Goal: Check status: Check status

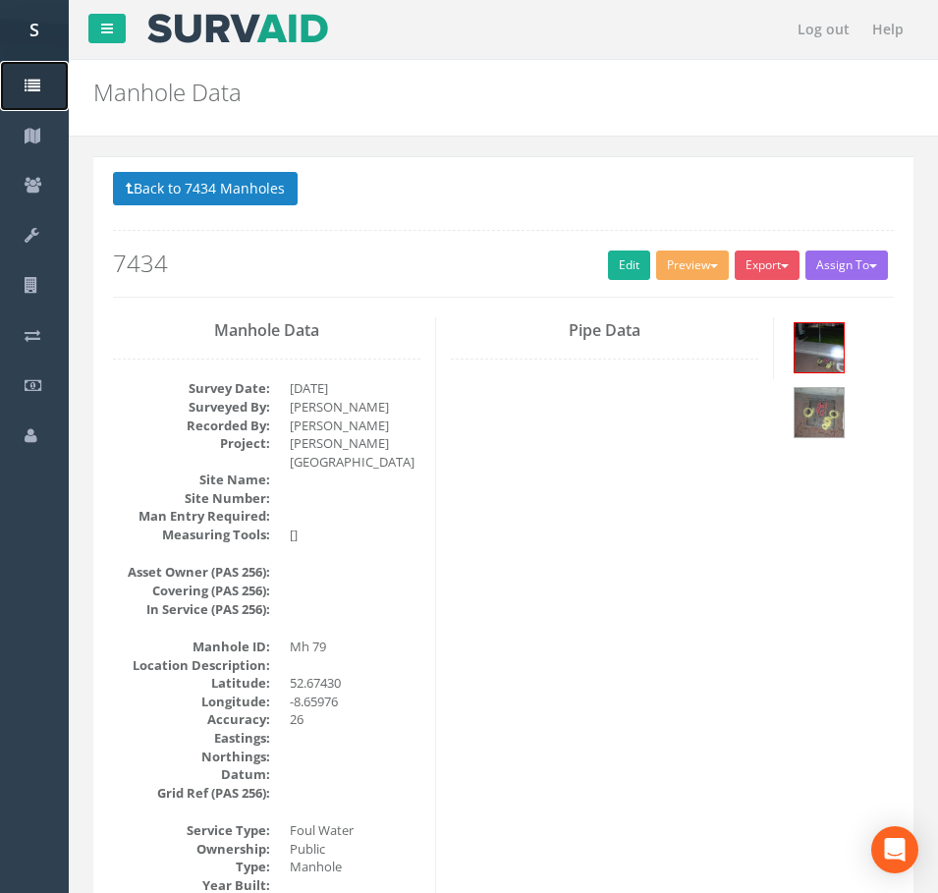
click at [35, 88] on icon at bounding box center [33, 87] width 16 height 16
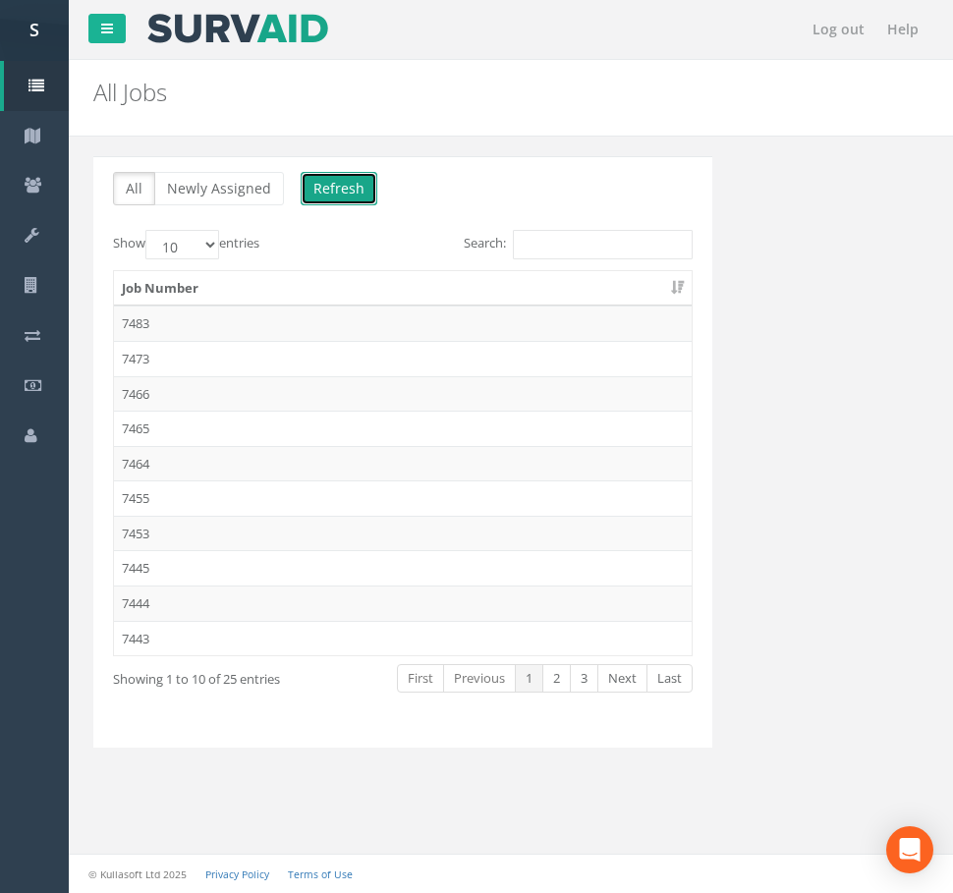
click at [322, 188] on button "Refresh" at bounding box center [339, 188] width 77 height 33
click at [226, 255] on label "Show 10 25 50 100 entries" at bounding box center [186, 244] width 146 height 29
click at [219, 255] on select "10 25 50 100" at bounding box center [182, 244] width 74 height 29
click at [212, 249] on select "10 25 50 100" at bounding box center [182, 244] width 74 height 29
select select "100"
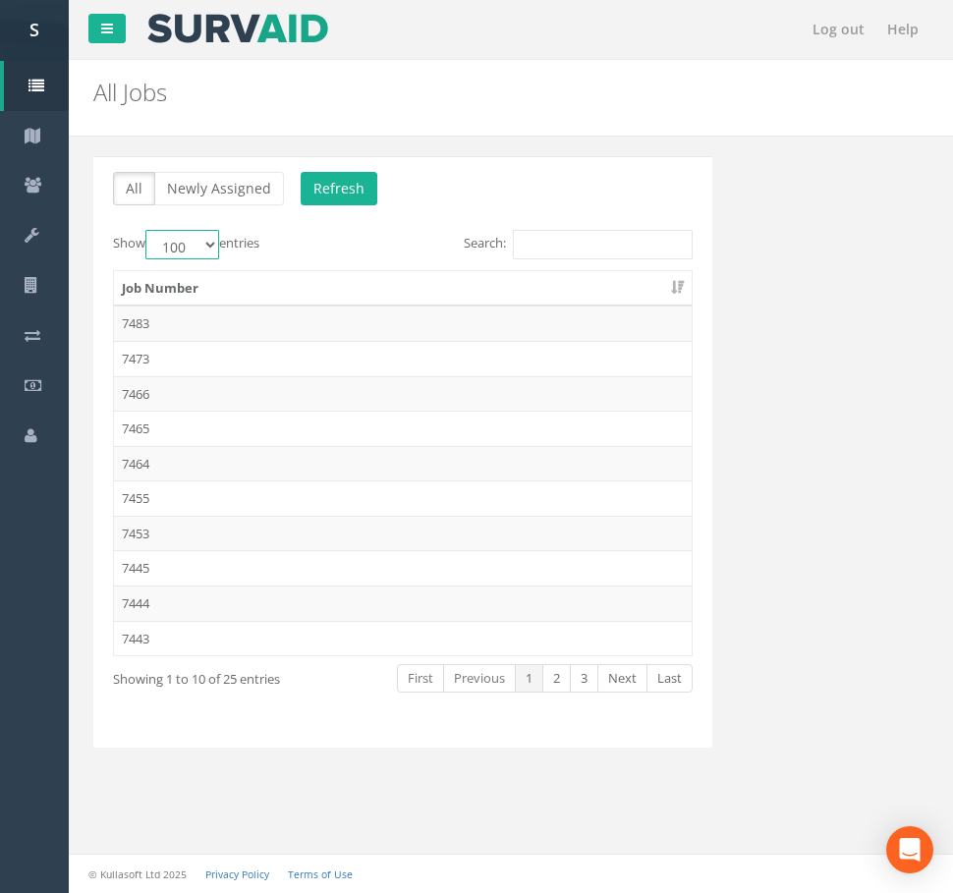
click at [148, 230] on select "10 25 50 100" at bounding box center [182, 244] width 74 height 29
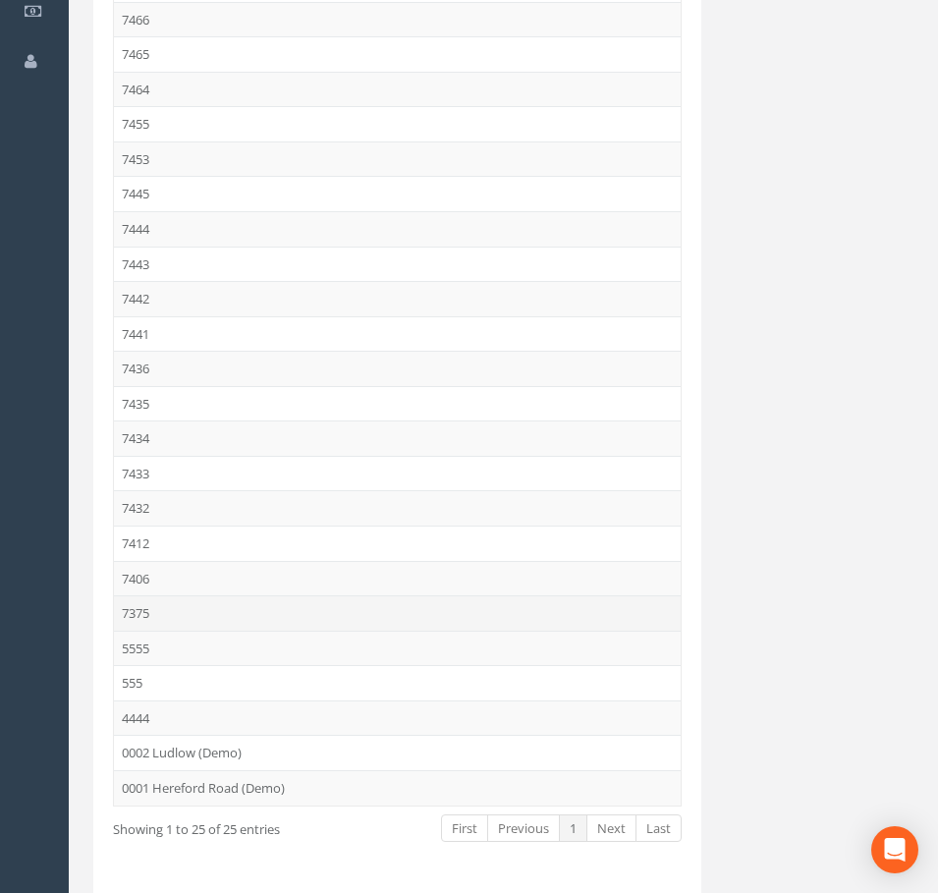
scroll to position [443, 0]
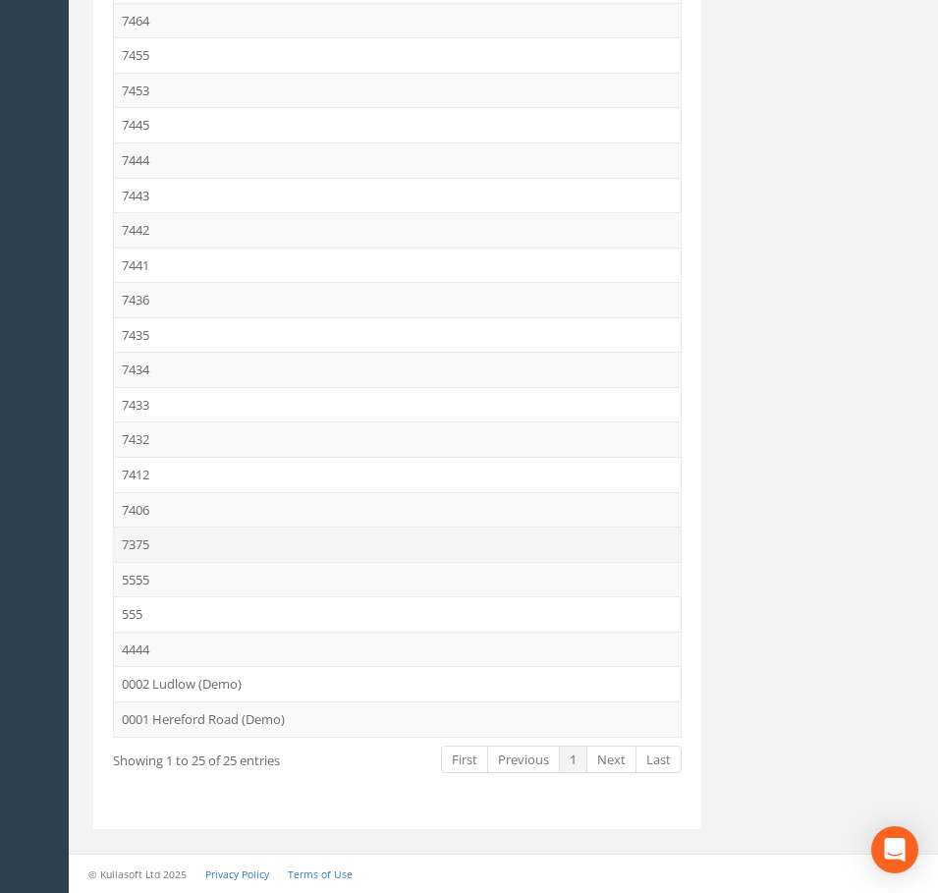
click at [148, 544] on td "7375" at bounding box center [397, 544] width 567 height 35
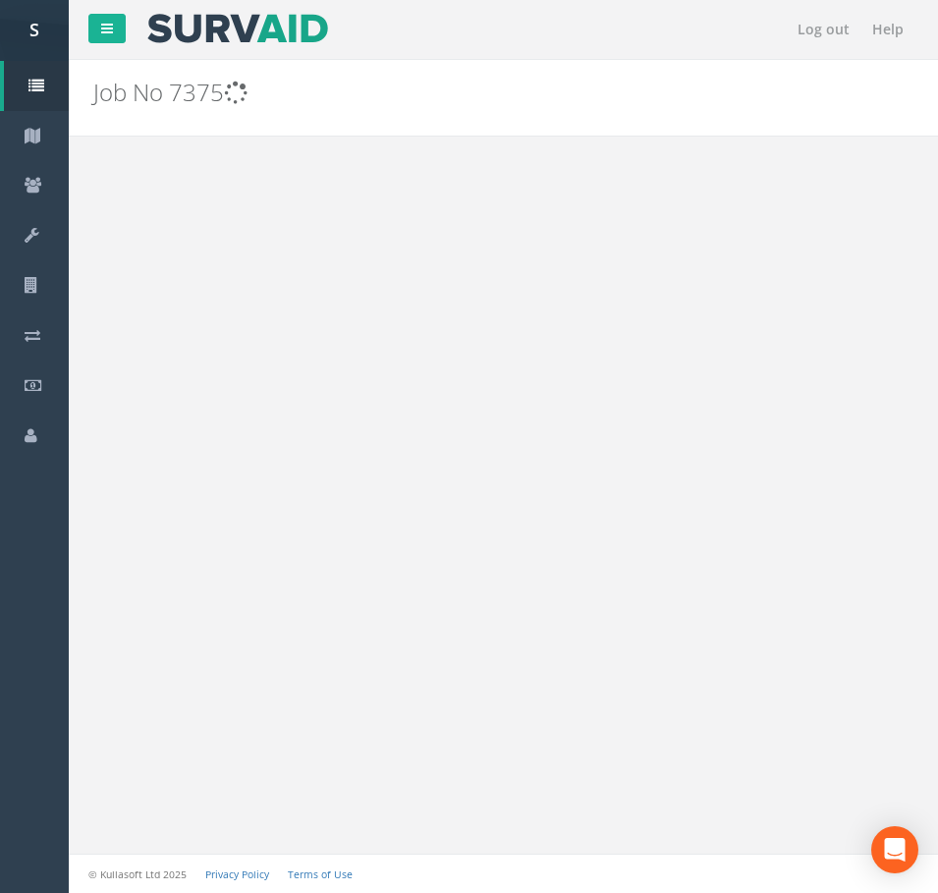
scroll to position [0, 0]
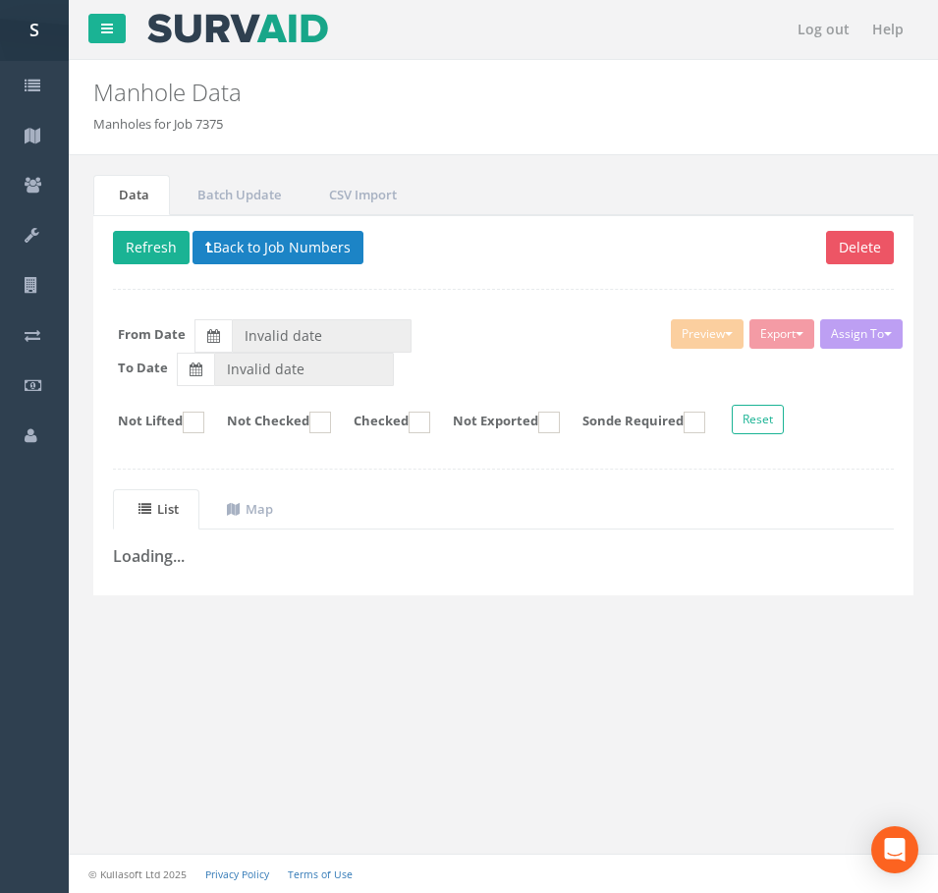
type input "[DATE]"
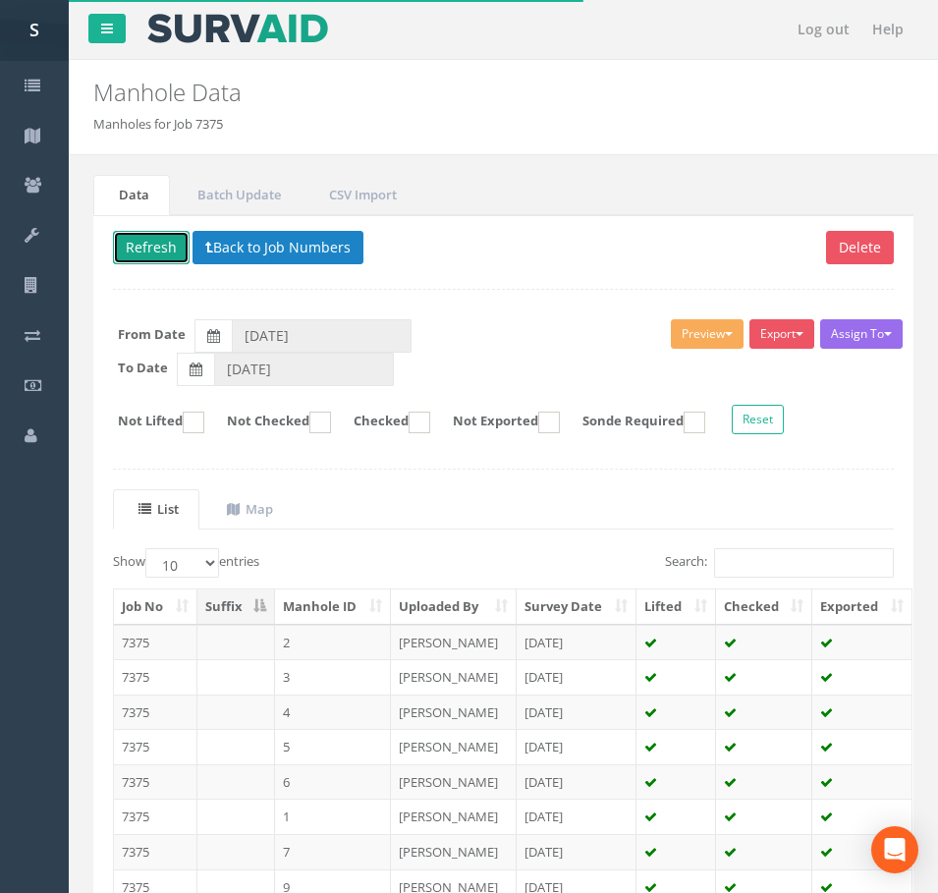
click at [141, 234] on button "Refresh" at bounding box center [151, 247] width 77 height 33
click at [232, 252] on button "Back to Job Numbers" at bounding box center [278, 247] width 171 height 33
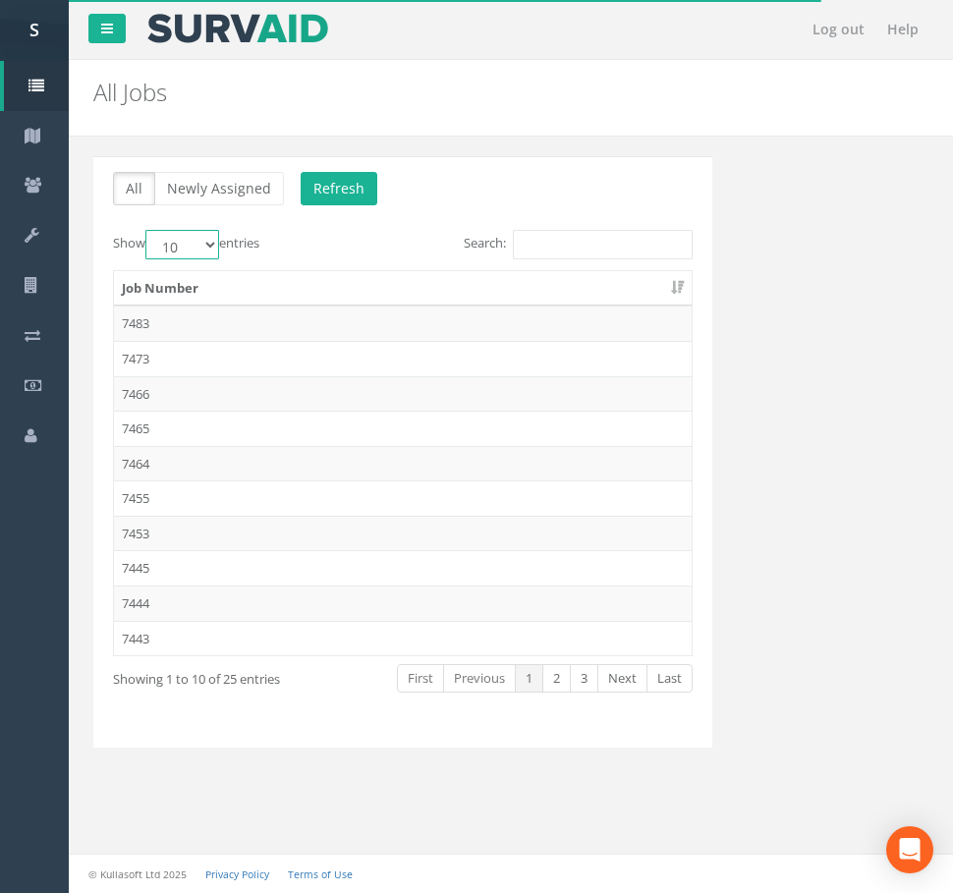
click at [191, 249] on select "10 25 50 100" at bounding box center [182, 244] width 74 height 29
select select "100"
click at [148, 230] on select "10 25 50 100" at bounding box center [182, 244] width 74 height 29
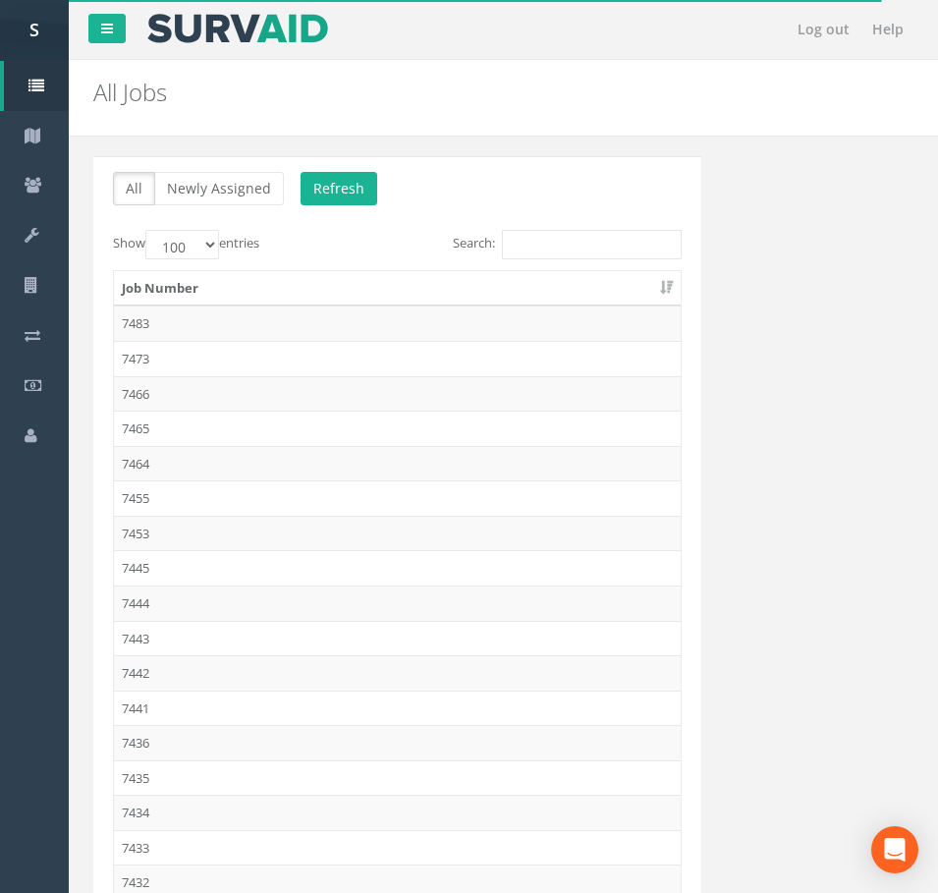
click at [507, 153] on div "All Newly Assigned Refresh Show 10 25 50 100 entries Search: Job Number 7483 74…" at bounding box center [504, 736] width 840 height 1199
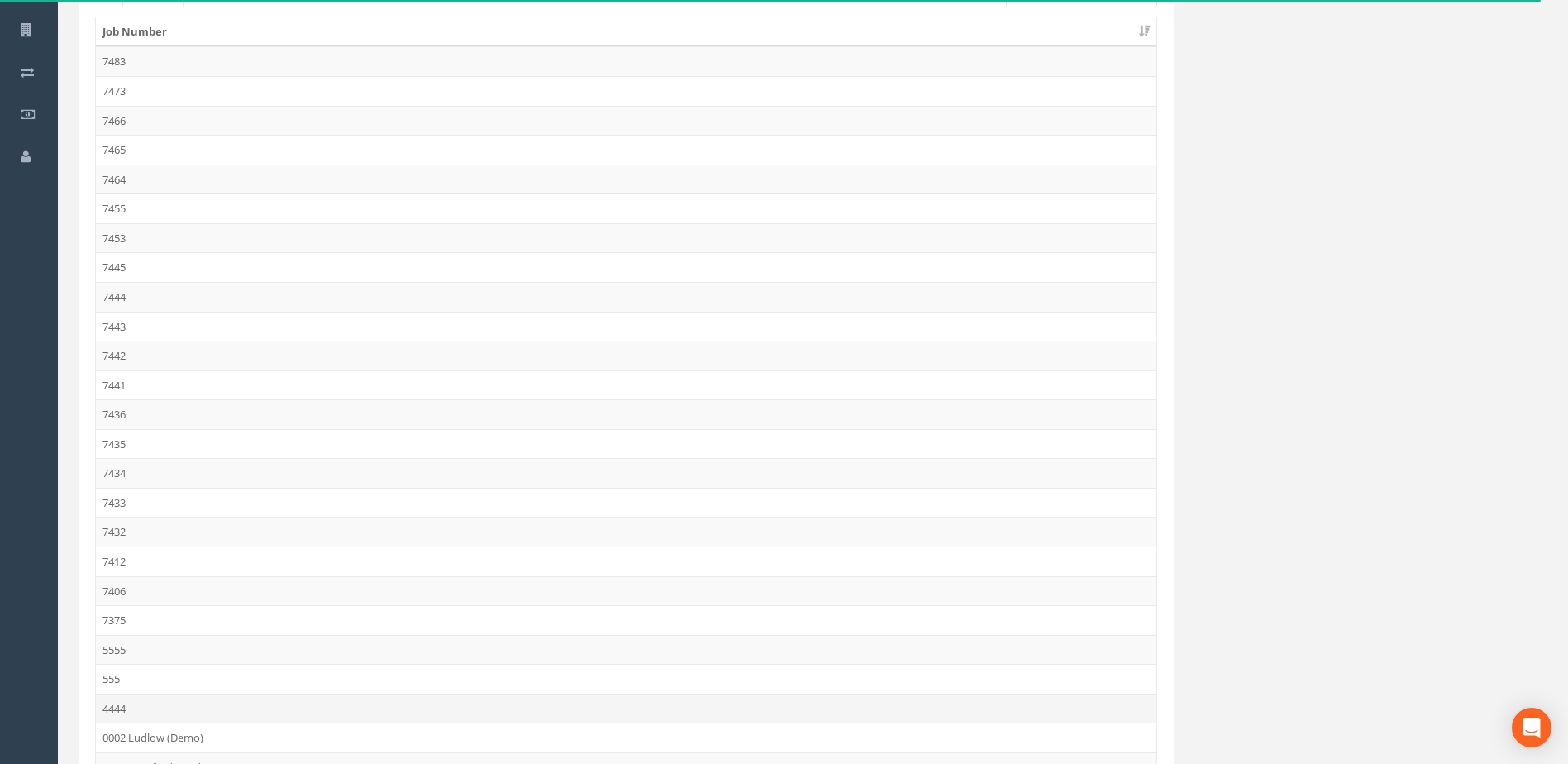
scroll to position [359, 0]
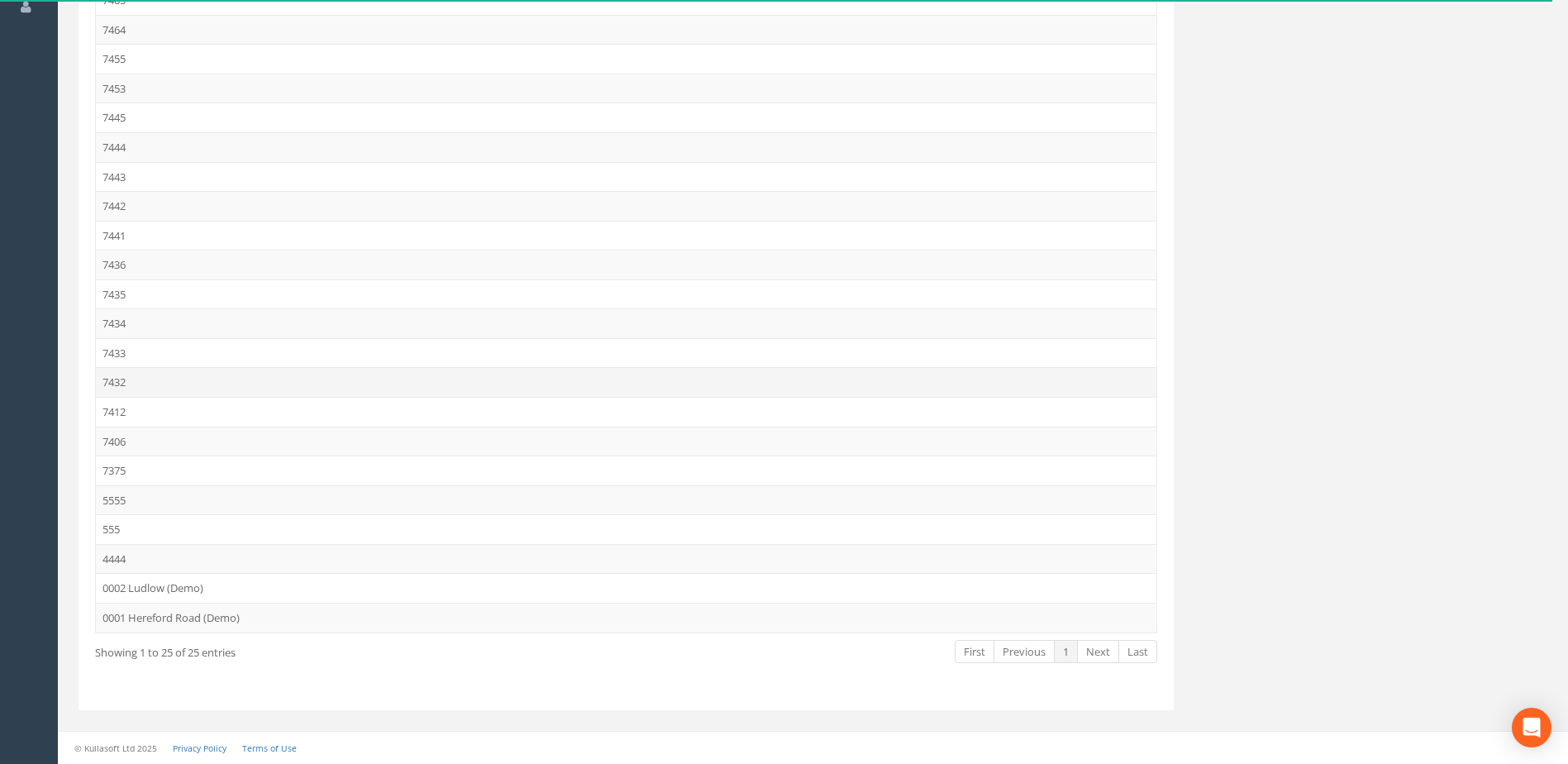
click at [125, 387] on td "7432" at bounding box center [626, 381] width 1061 height 29
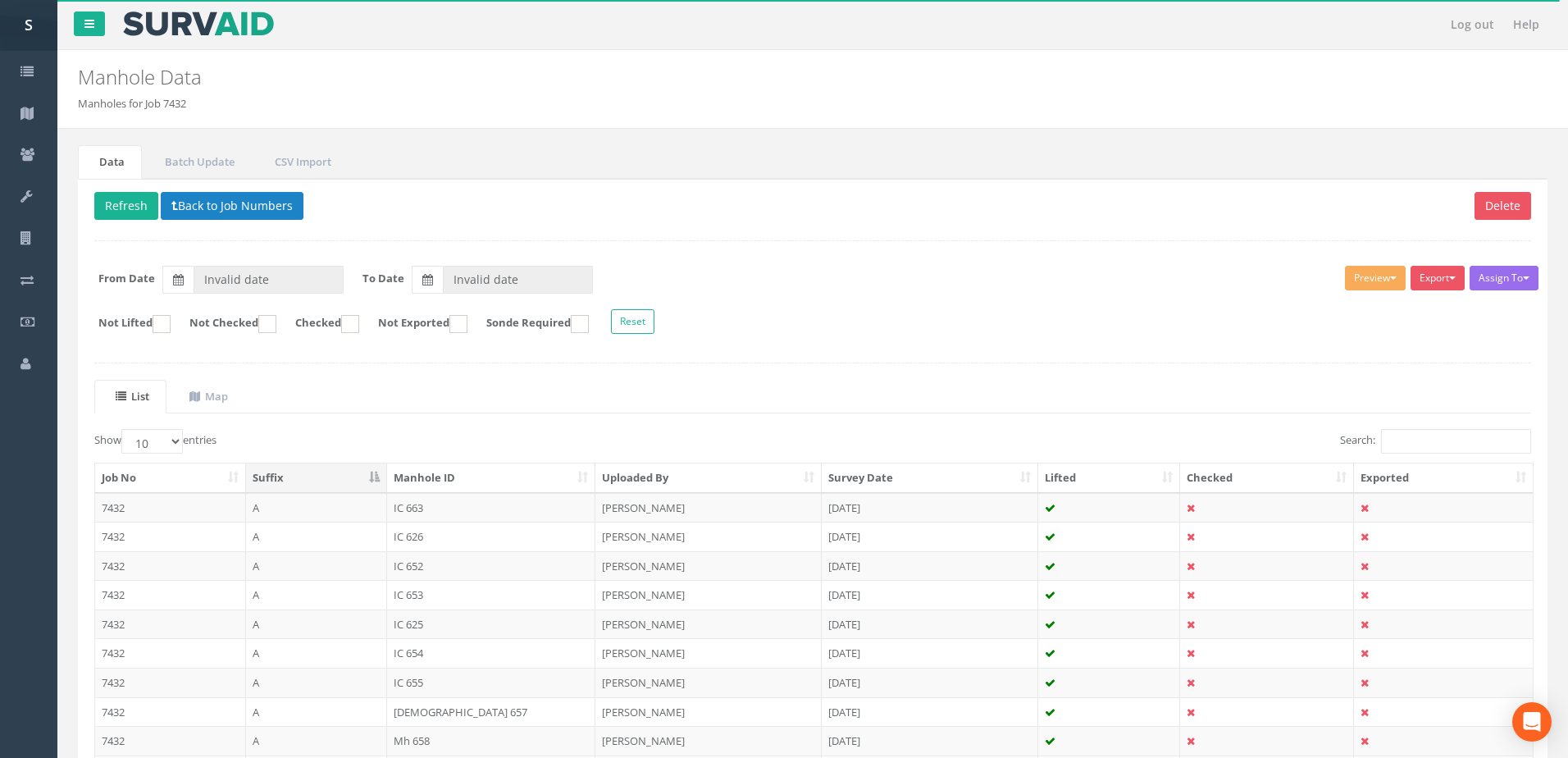
type input "[DATE]"
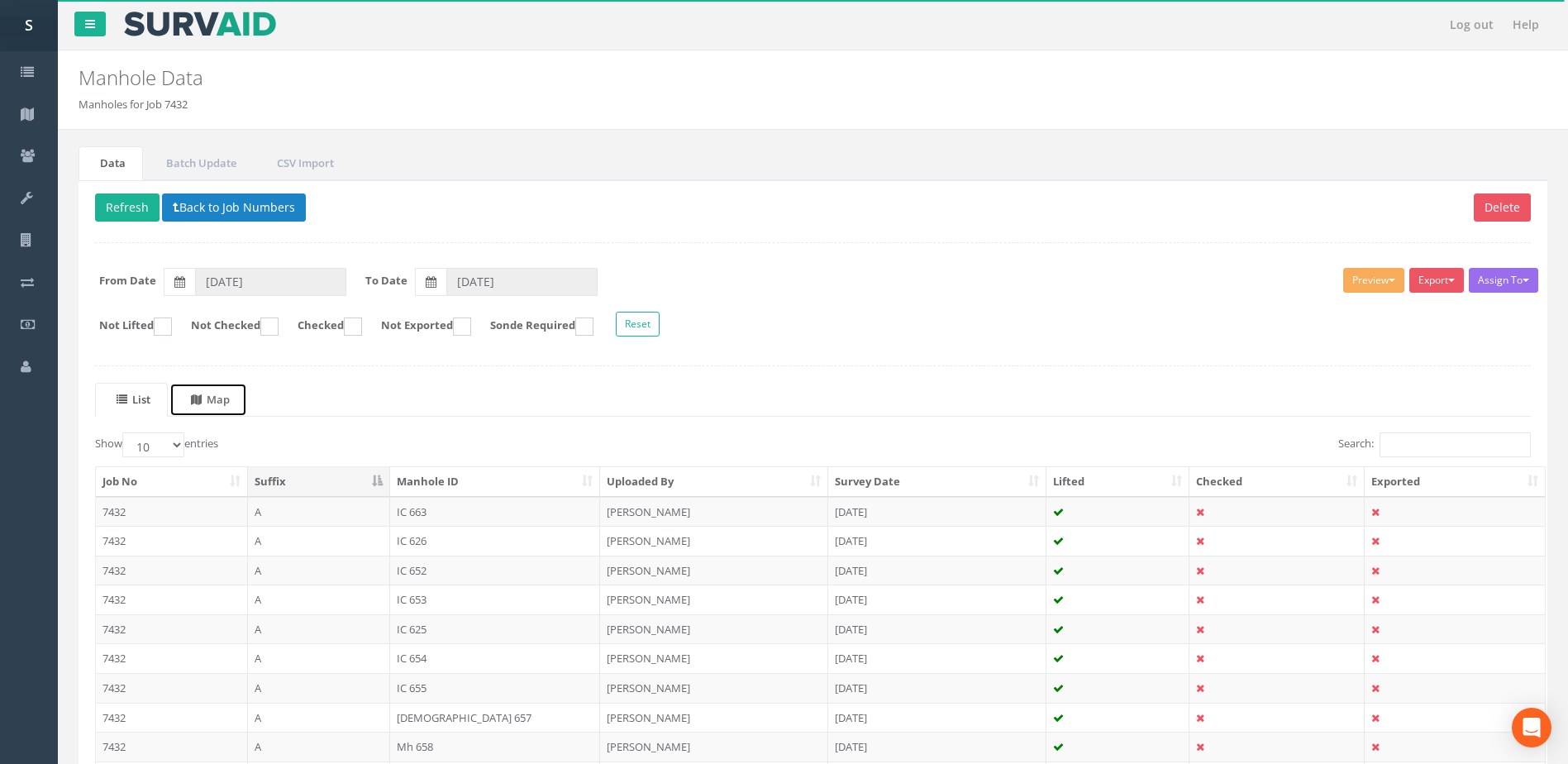
click at [202, 395] on icon at bounding box center [196, 400] width 11 height 11
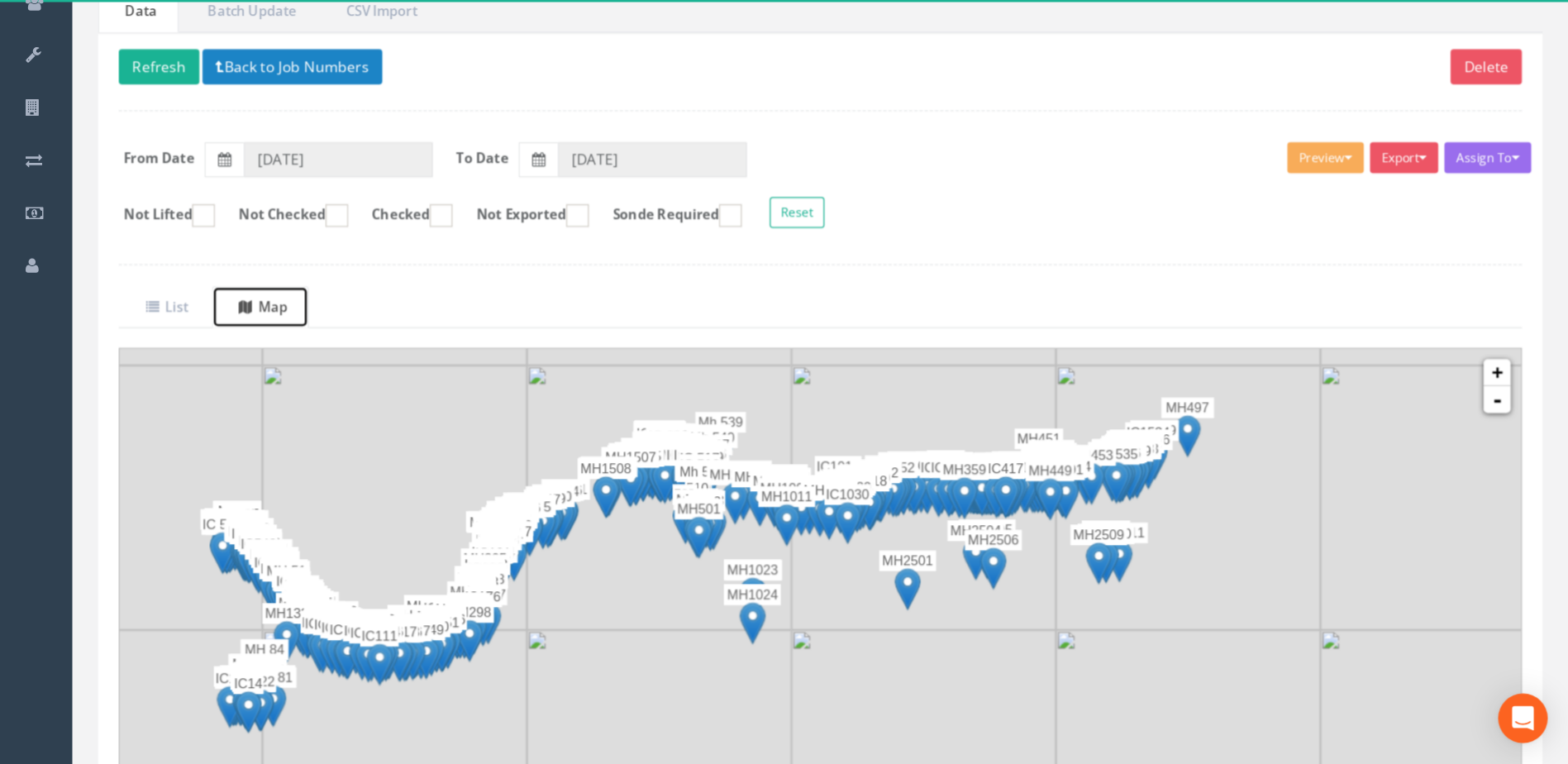
scroll to position [154, 0]
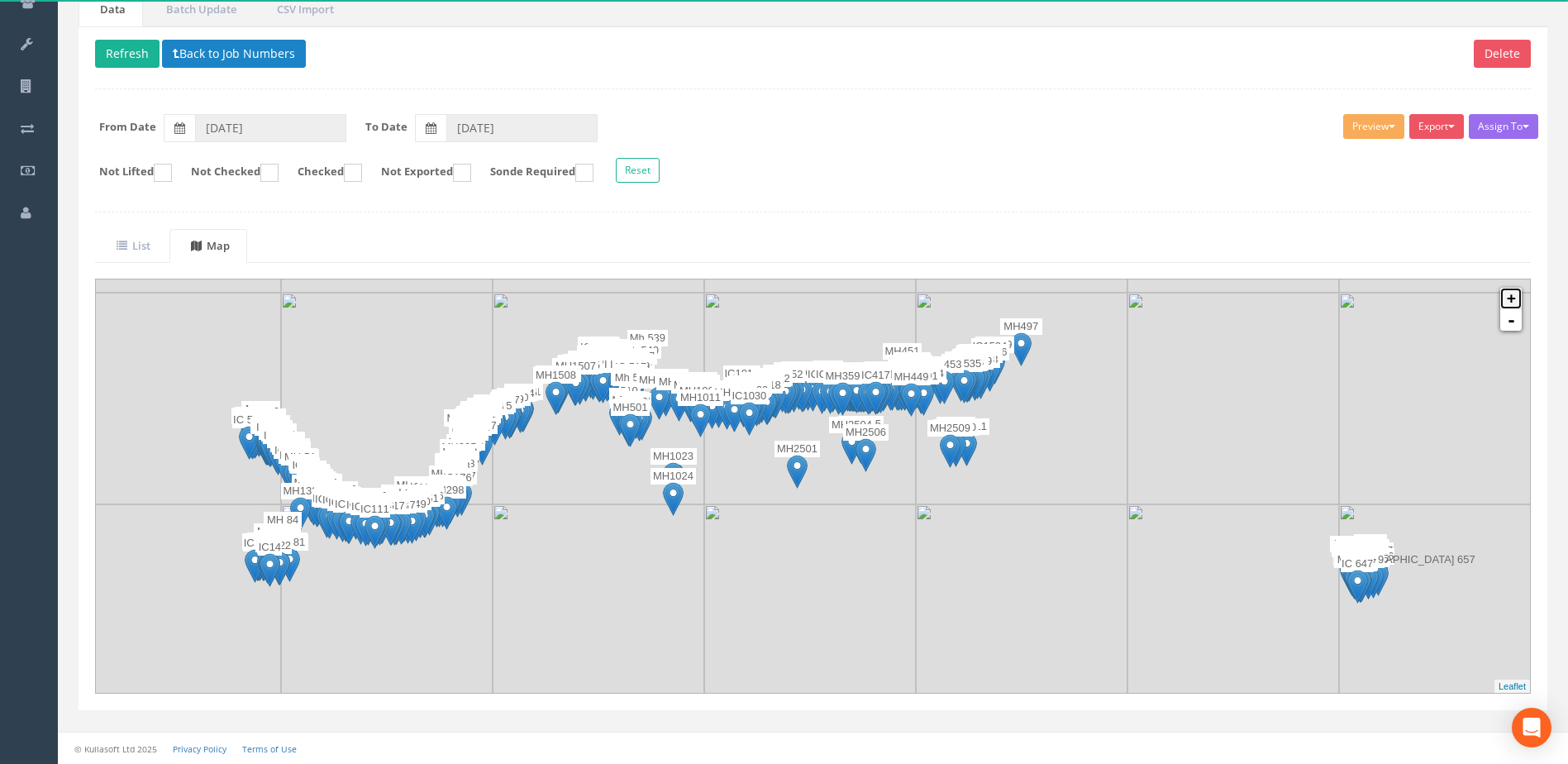
click at [788, 293] on link "+" at bounding box center [1512, 299] width 22 height 22
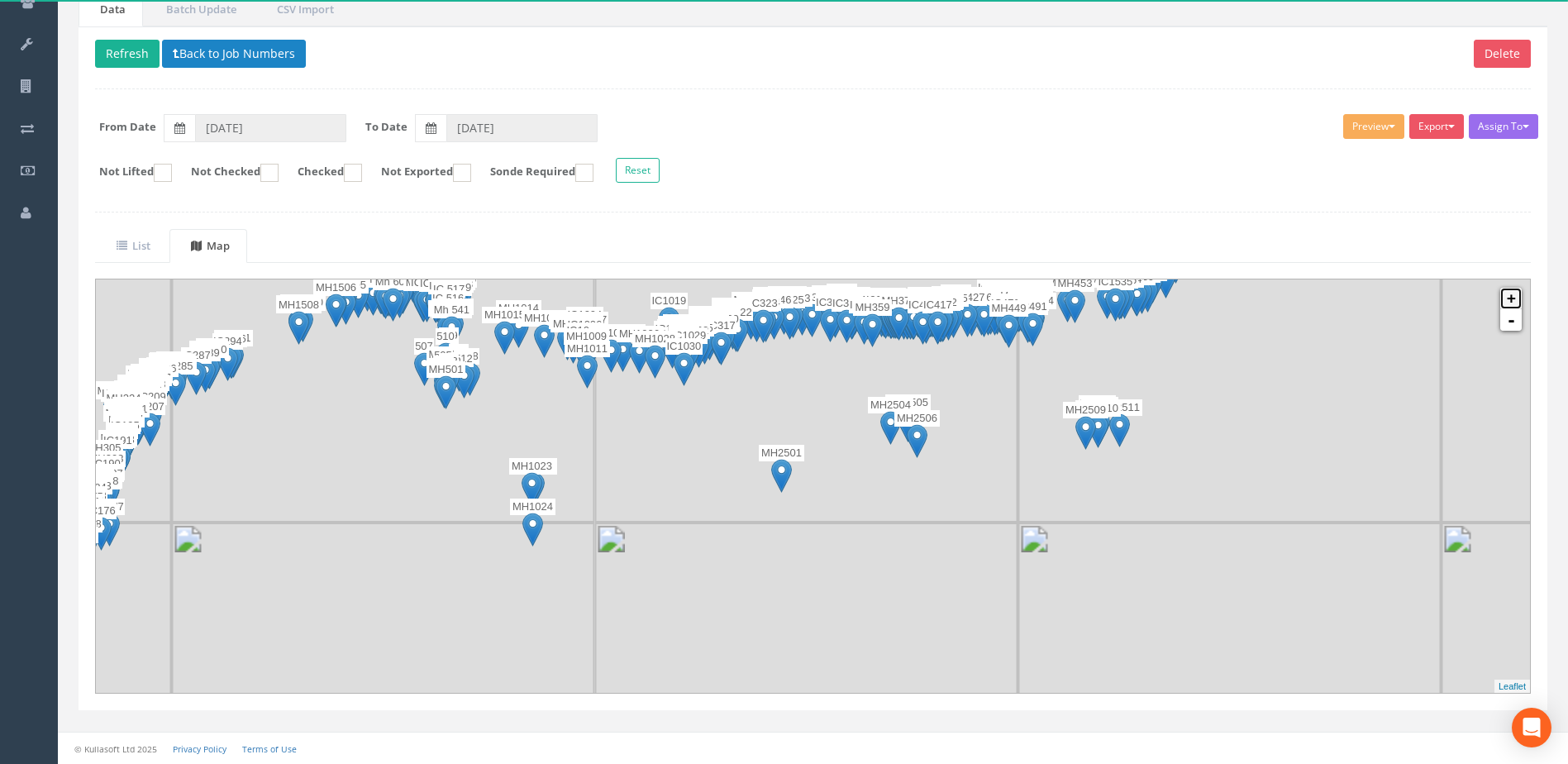
click at [788, 293] on link "+" at bounding box center [1512, 299] width 22 height 22
click at [788, 294] on link "+" at bounding box center [1512, 299] width 22 height 22
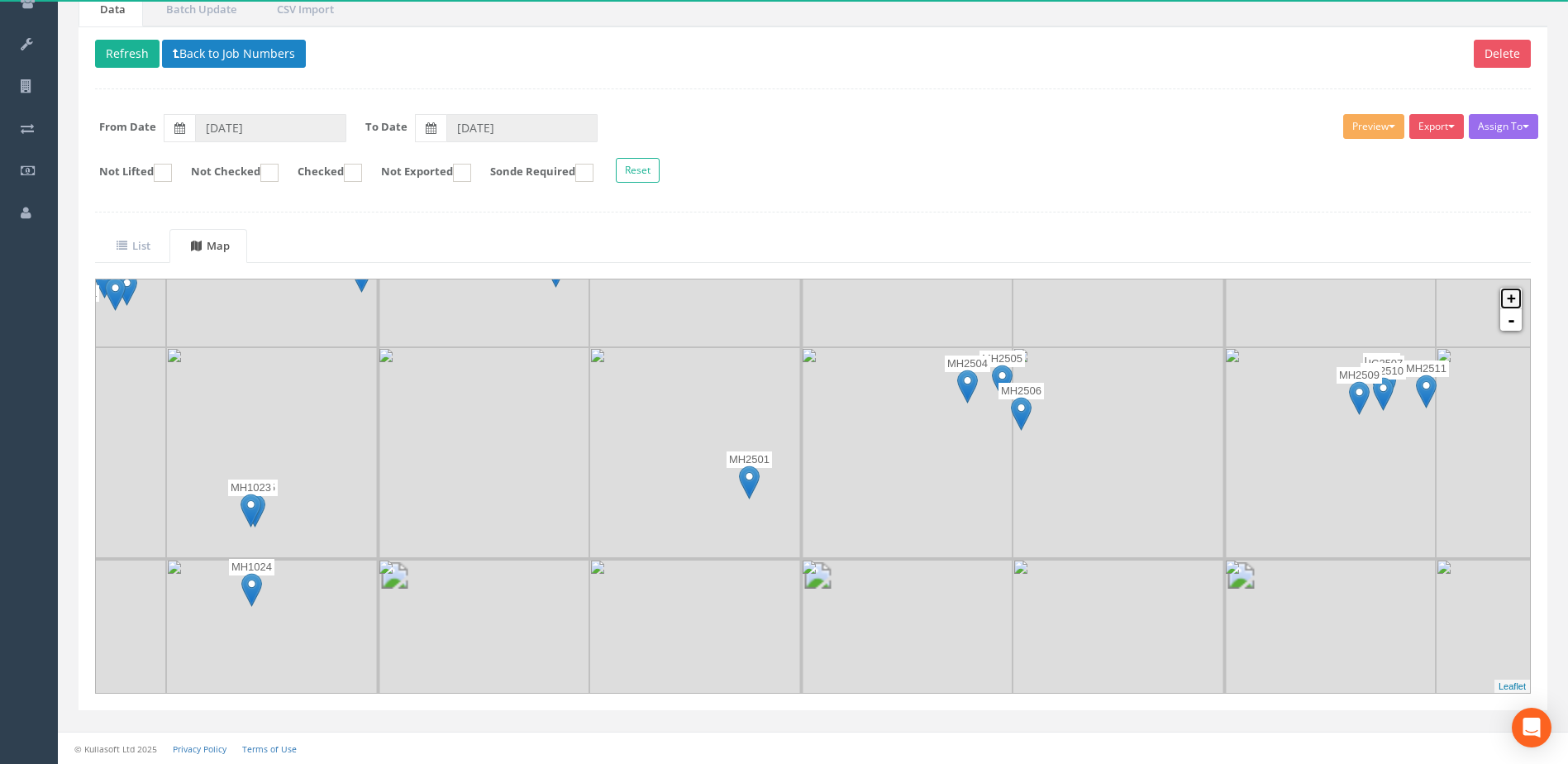
click at [788, 294] on link "+" at bounding box center [1512, 299] width 22 height 22
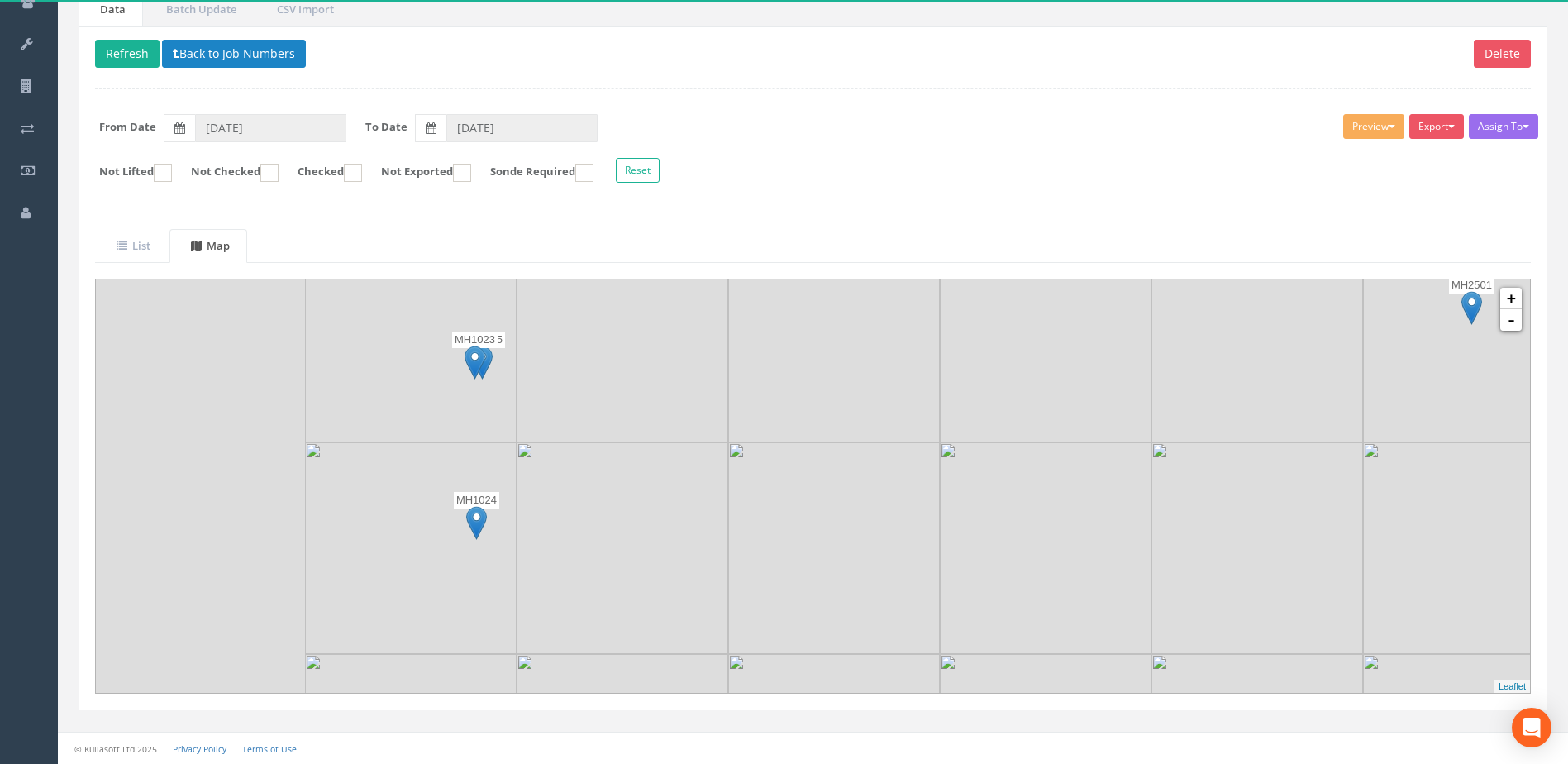
drag, startPoint x: 460, startPoint y: 586, endPoint x: 1246, endPoint y: 396, distance: 808.6
click at [788, 396] on img at bounding box center [1258, 337] width 212 height 212
drag, startPoint x: 1040, startPoint y: 523, endPoint x: 532, endPoint y: 646, distance: 522.7
click at [532, 646] on img at bounding box center [612, 719] width 212 height 212
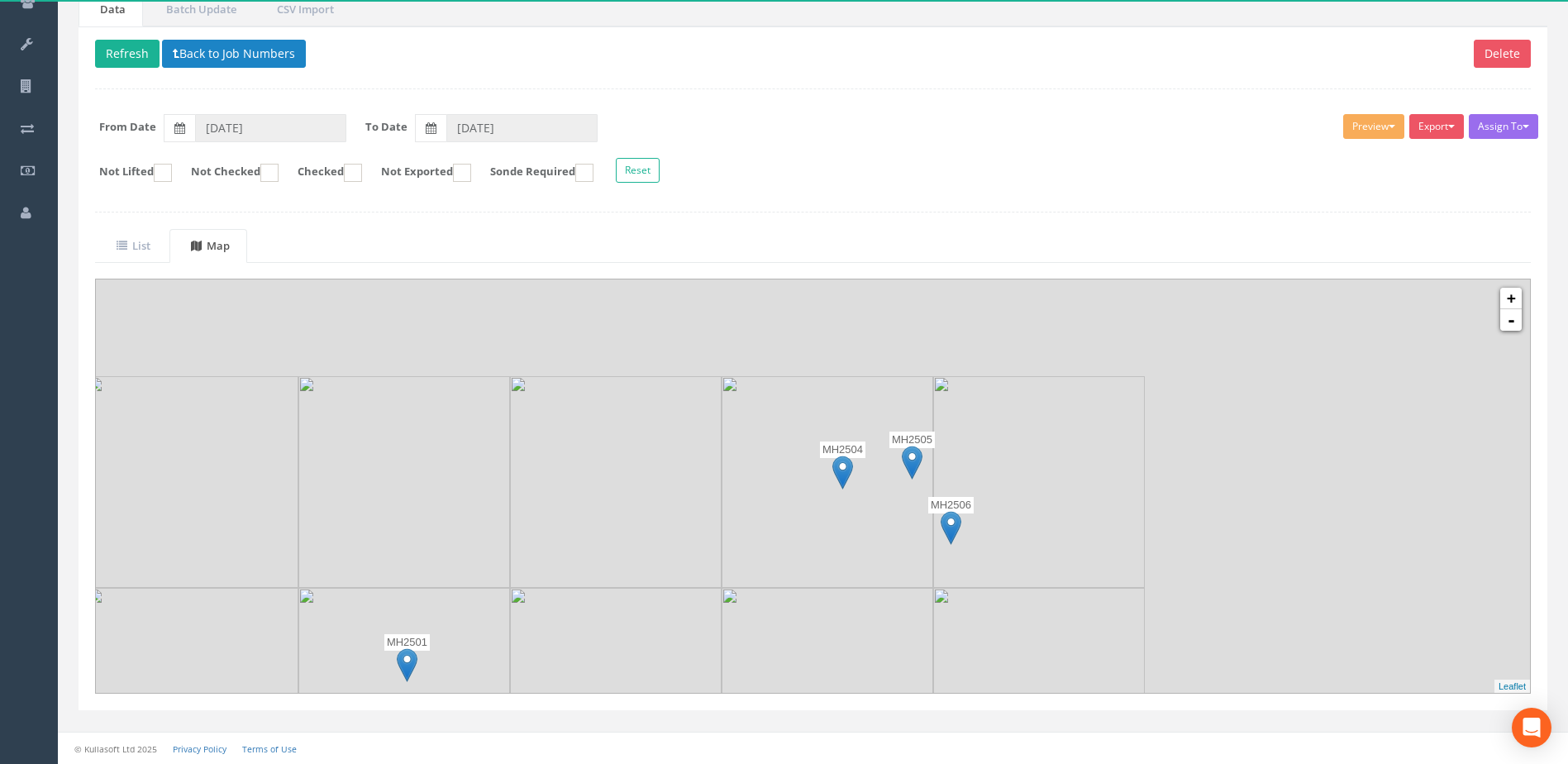
drag, startPoint x: 814, startPoint y: 542, endPoint x: 691, endPoint y: 557, distance: 123.9
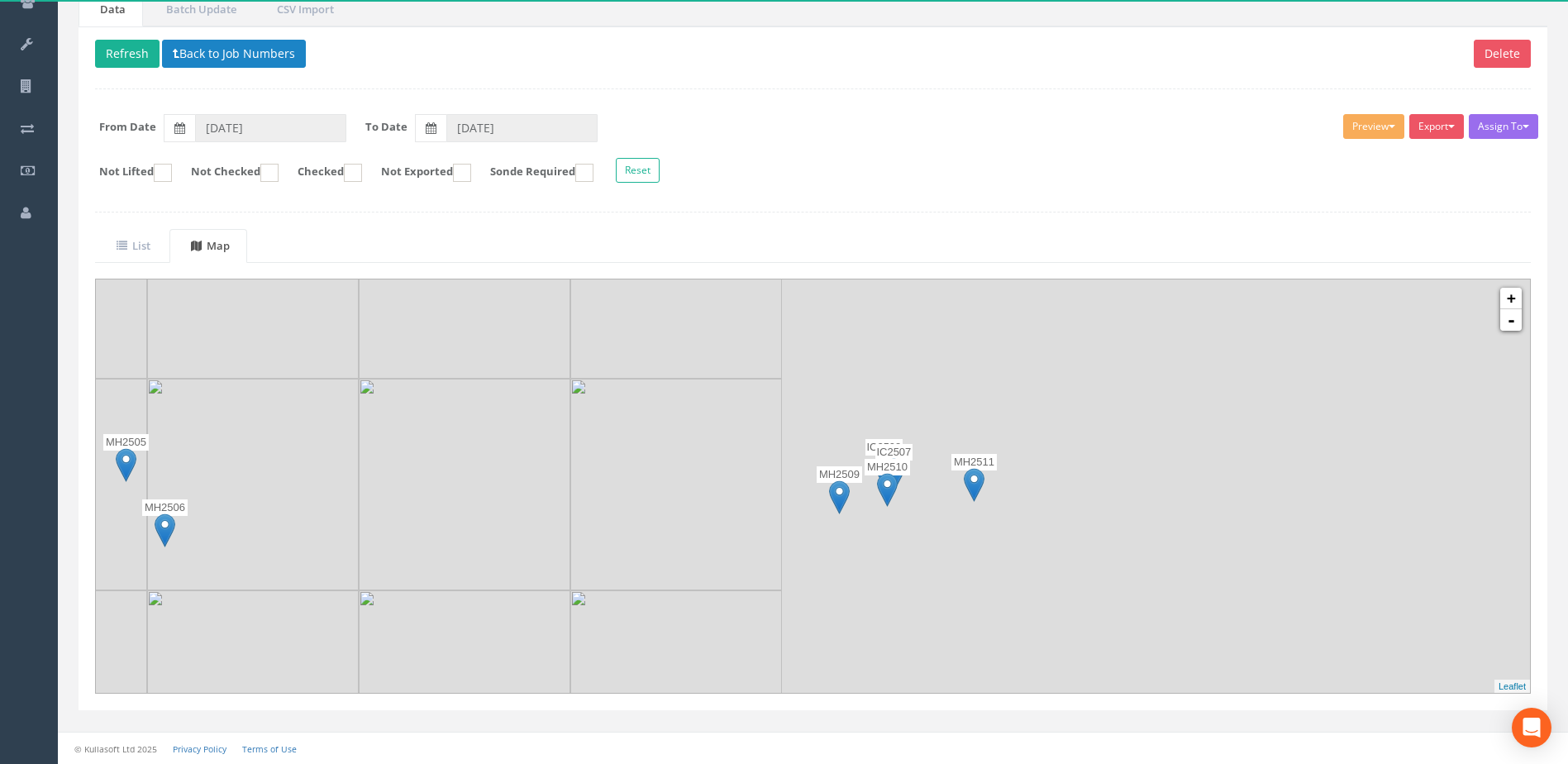
drag, startPoint x: 1135, startPoint y: 526, endPoint x: 353, endPoint y: 523, distance: 782.0
drag, startPoint x: 750, startPoint y: 521, endPoint x: 268, endPoint y: 447, distance: 487.6
click at [268, 447] on img at bounding box center [322, 382] width 212 height 212
drag, startPoint x: 697, startPoint y: 541, endPoint x: 607, endPoint y: 302, distance: 255.4
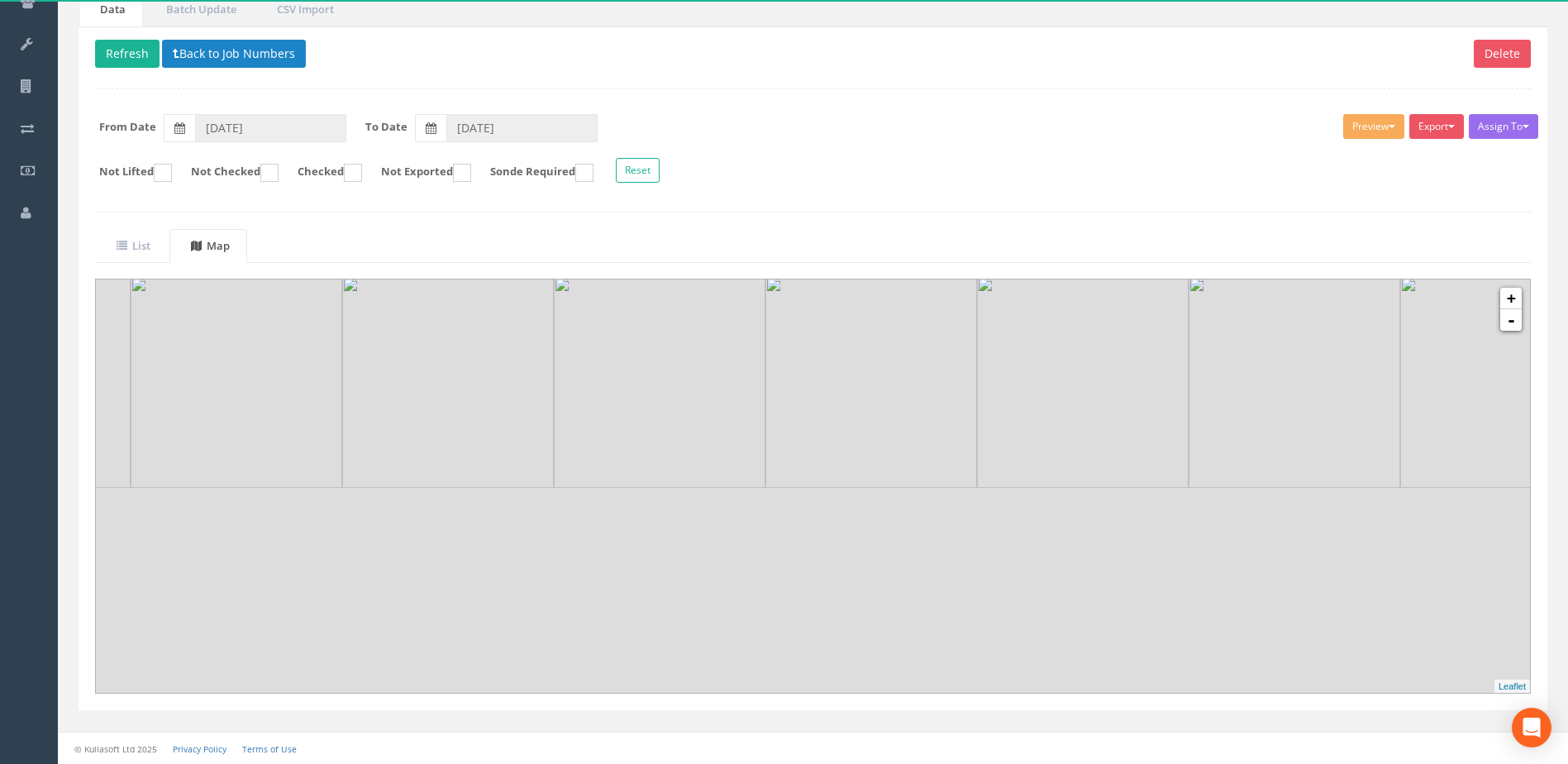
click at [607, 302] on img at bounding box center [660, 382] width 212 height 212
click at [788, 323] on link "-" at bounding box center [1512, 321] width 22 height 22
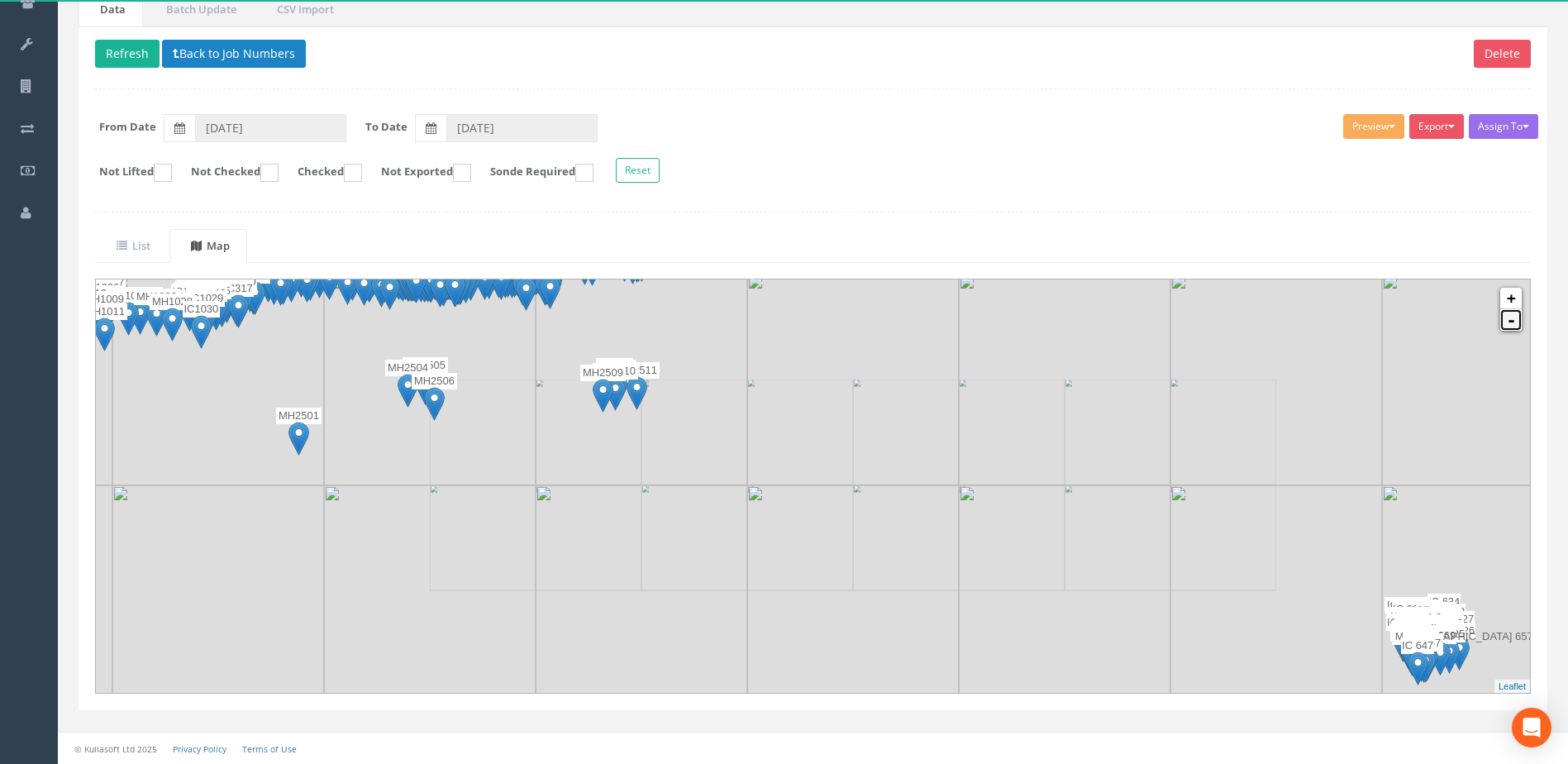
click at [788, 323] on link "-" at bounding box center [1512, 321] width 22 height 22
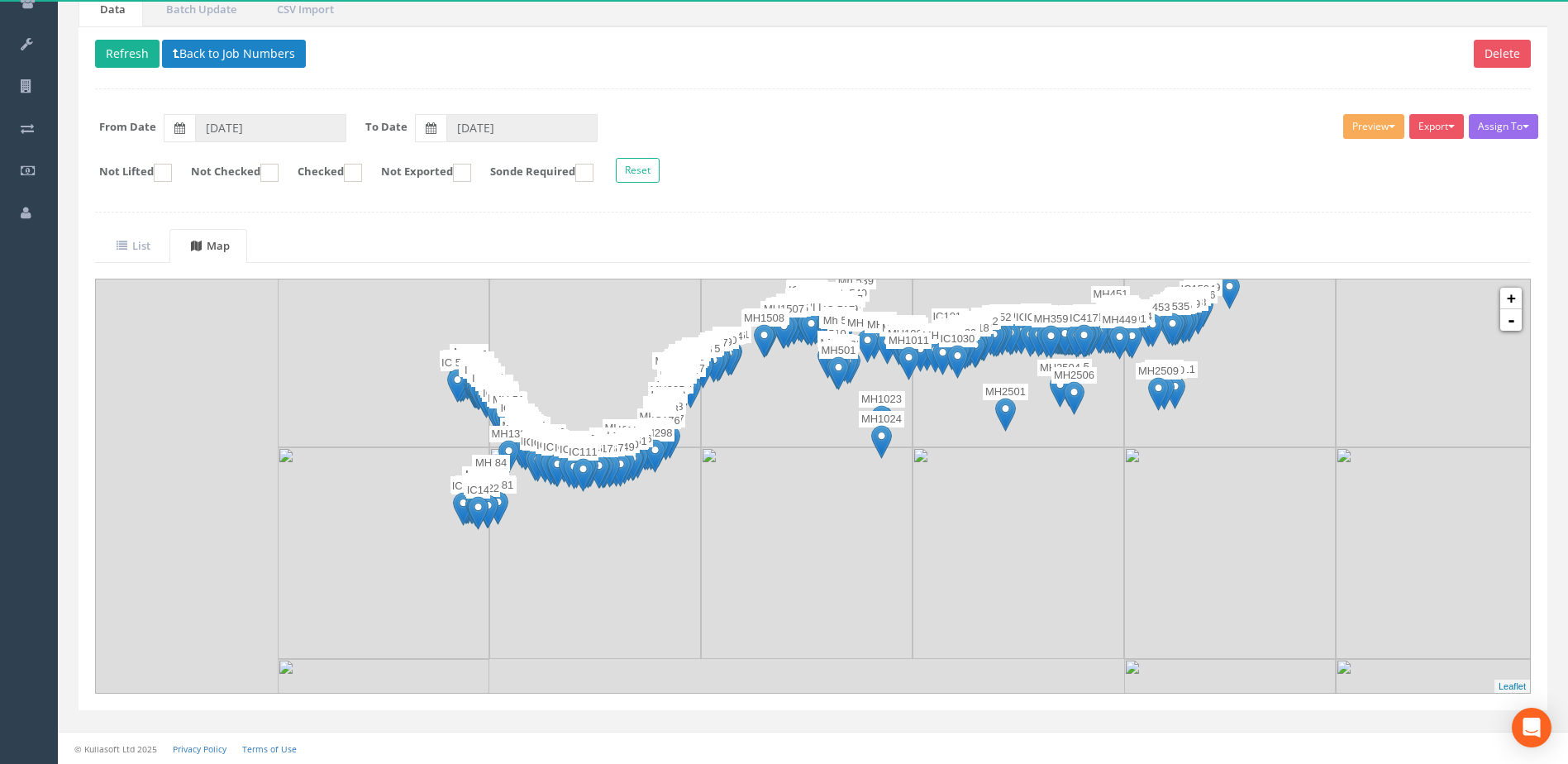
drag, startPoint x: 367, startPoint y: 555, endPoint x: 829, endPoint y: 517, distance: 463.6
click at [788, 517] on img at bounding box center [807, 554] width 212 height 212
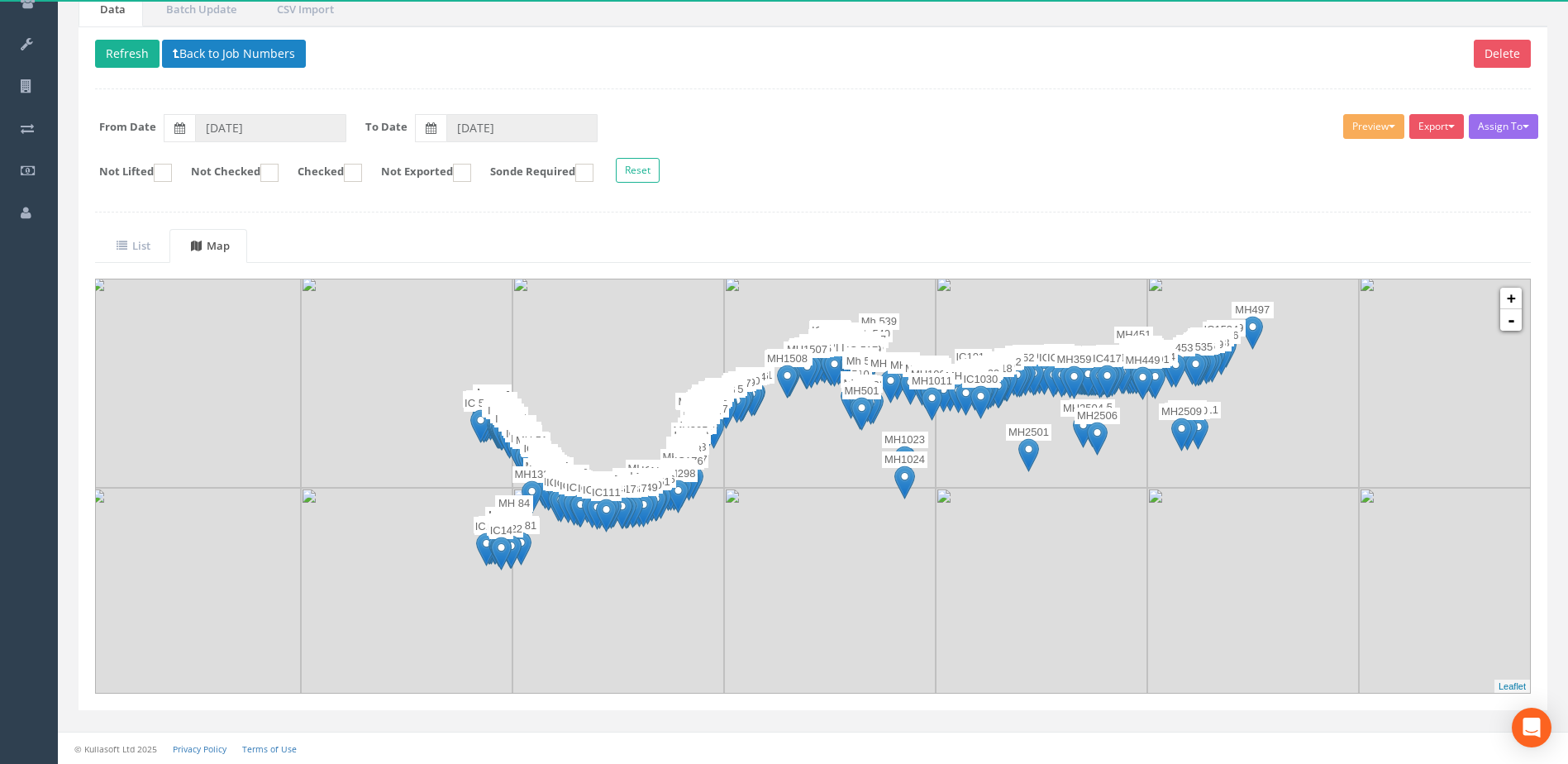
drag, startPoint x: 771, startPoint y: 489, endPoint x: 789, endPoint y: 558, distance: 71.3
click at [788, 558] on img at bounding box center [830, 594] width 212 height 212
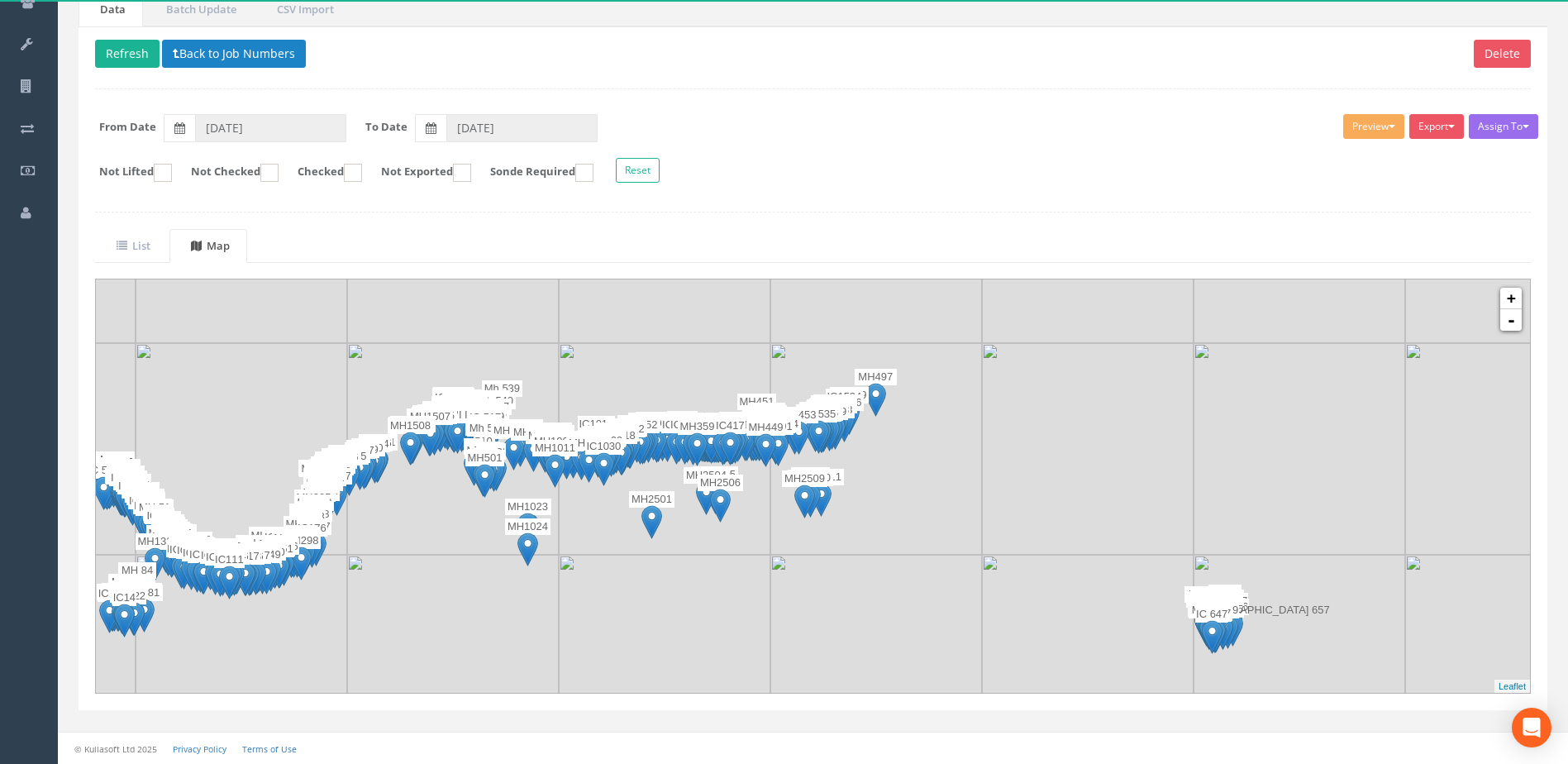
drag, startPoint x: 817, startPoint y: 620, endPoint x: 458, endPoint y: 661, distance: 361.3
click at [439, 665] on img at bounding box center [453, 661] width 212 height 212
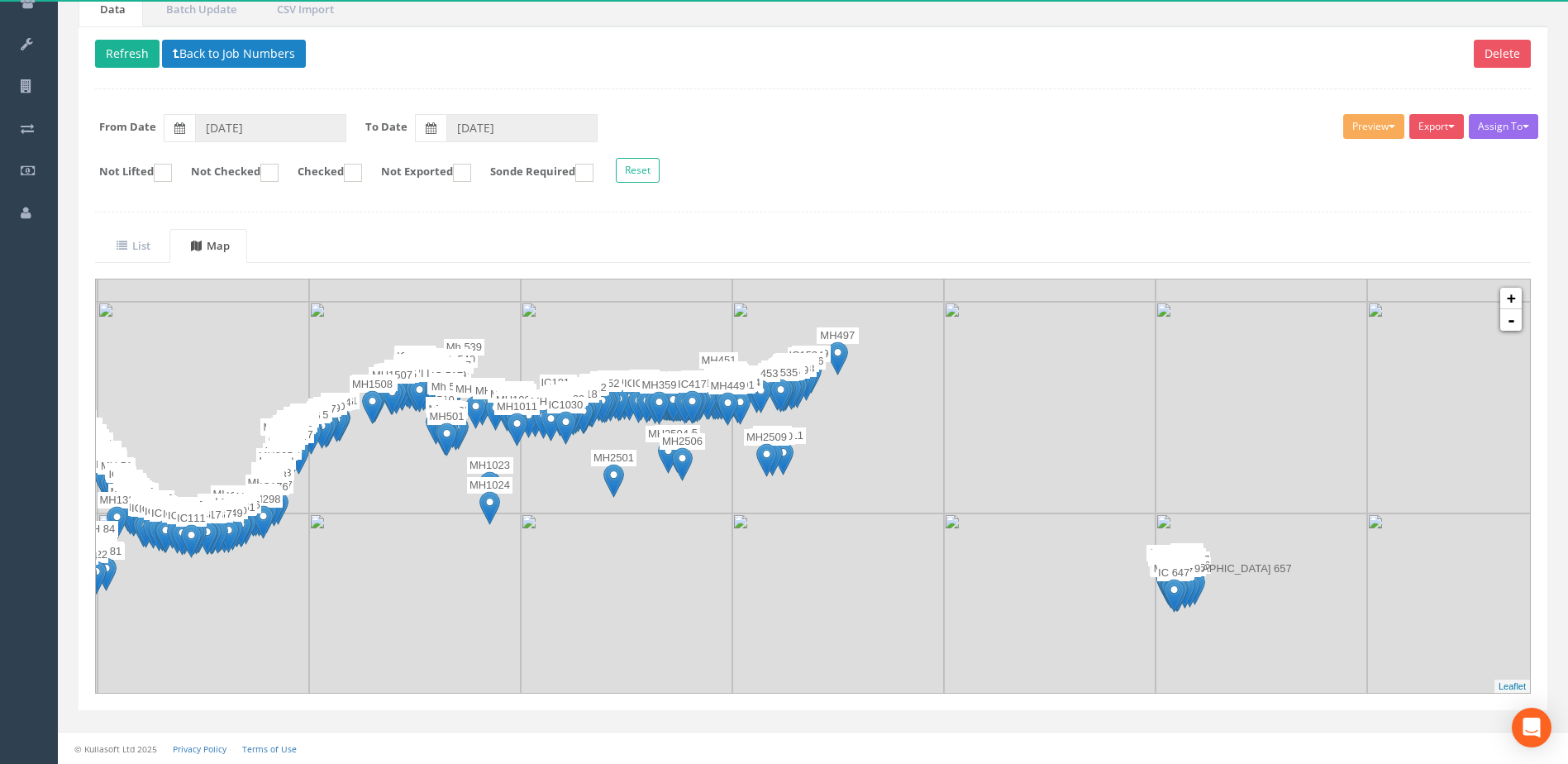
drag, startPoint x: 649, startPoint y: 650, endPoint x: 637, endPoint y: 640, distance: 15.6
click at [637, 640] on img at bounding box center [627, 619] width 212 height 212
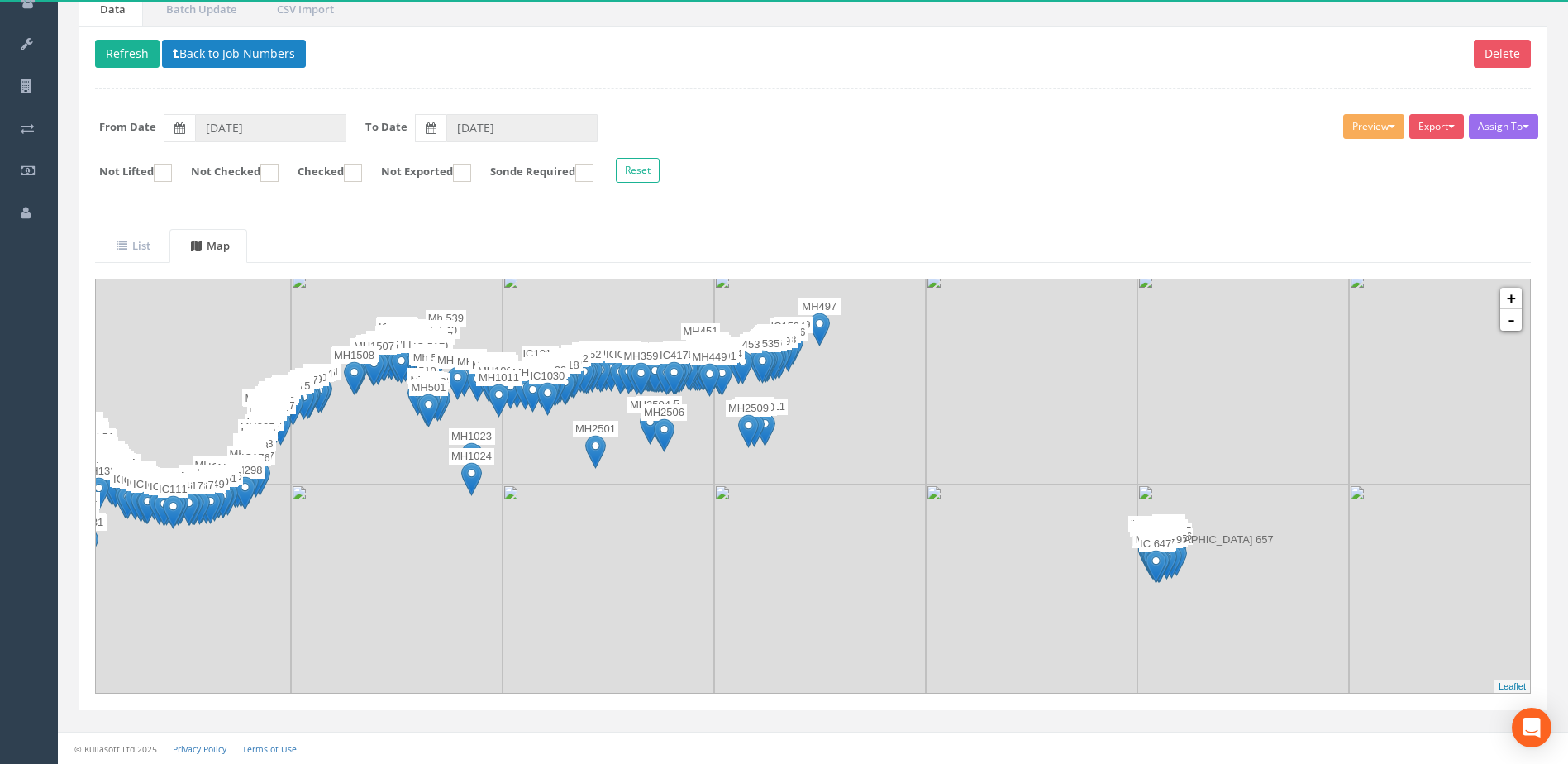
drag, startPoint x: 691, startPoint y: 638, endPoint x: 672, endPoint y: 607, distance: 36.4
click at [672, 607] on img at bounding box center [608, 591] width 212 height 212
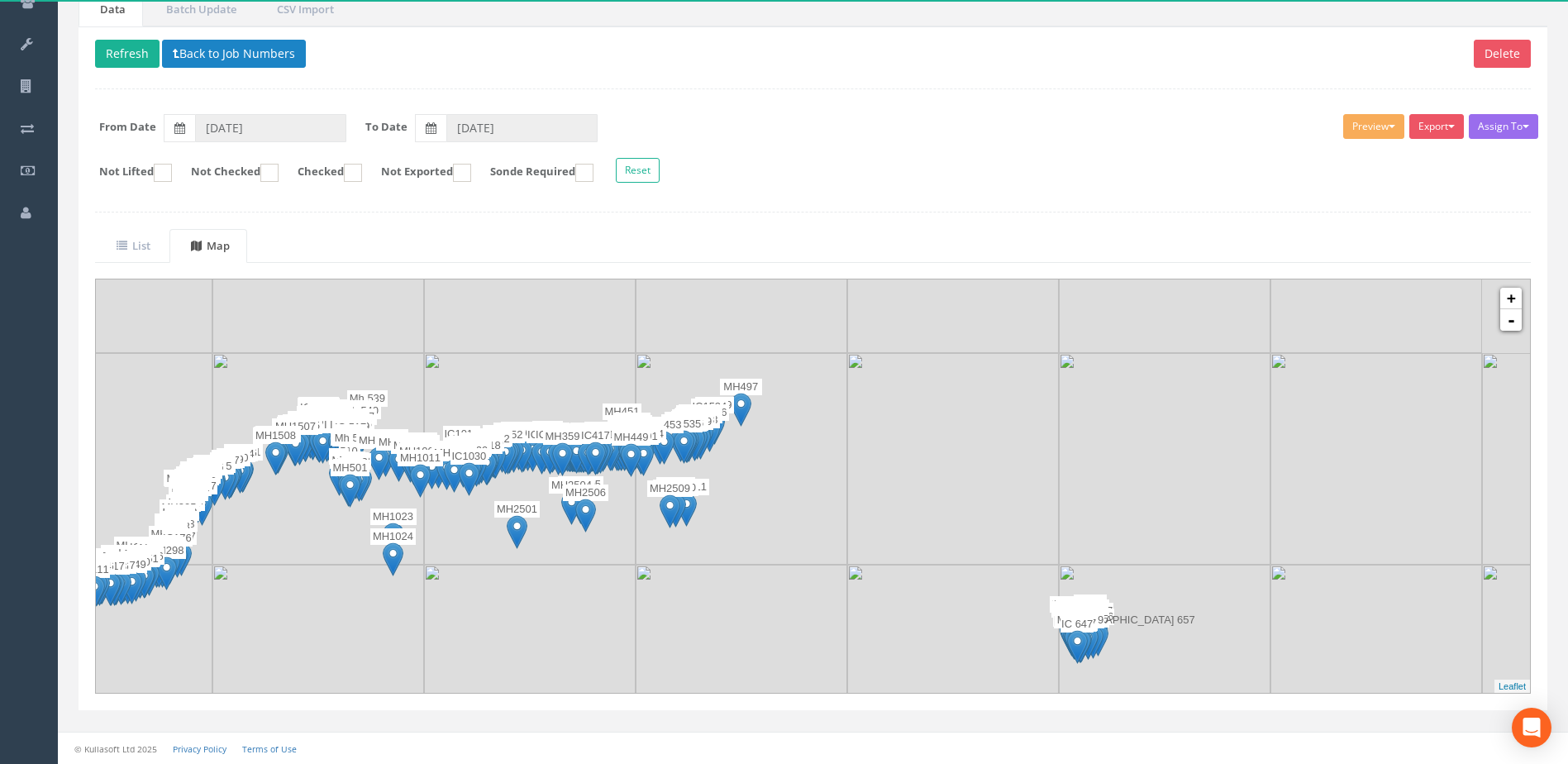
drag, startPoint x: 552, startPoint y: 592, endPoint x: 494, endPoint y: 650, distance: 82.0
click at [494, 650] on img at bounding box center [530, 671] width 212 height 212
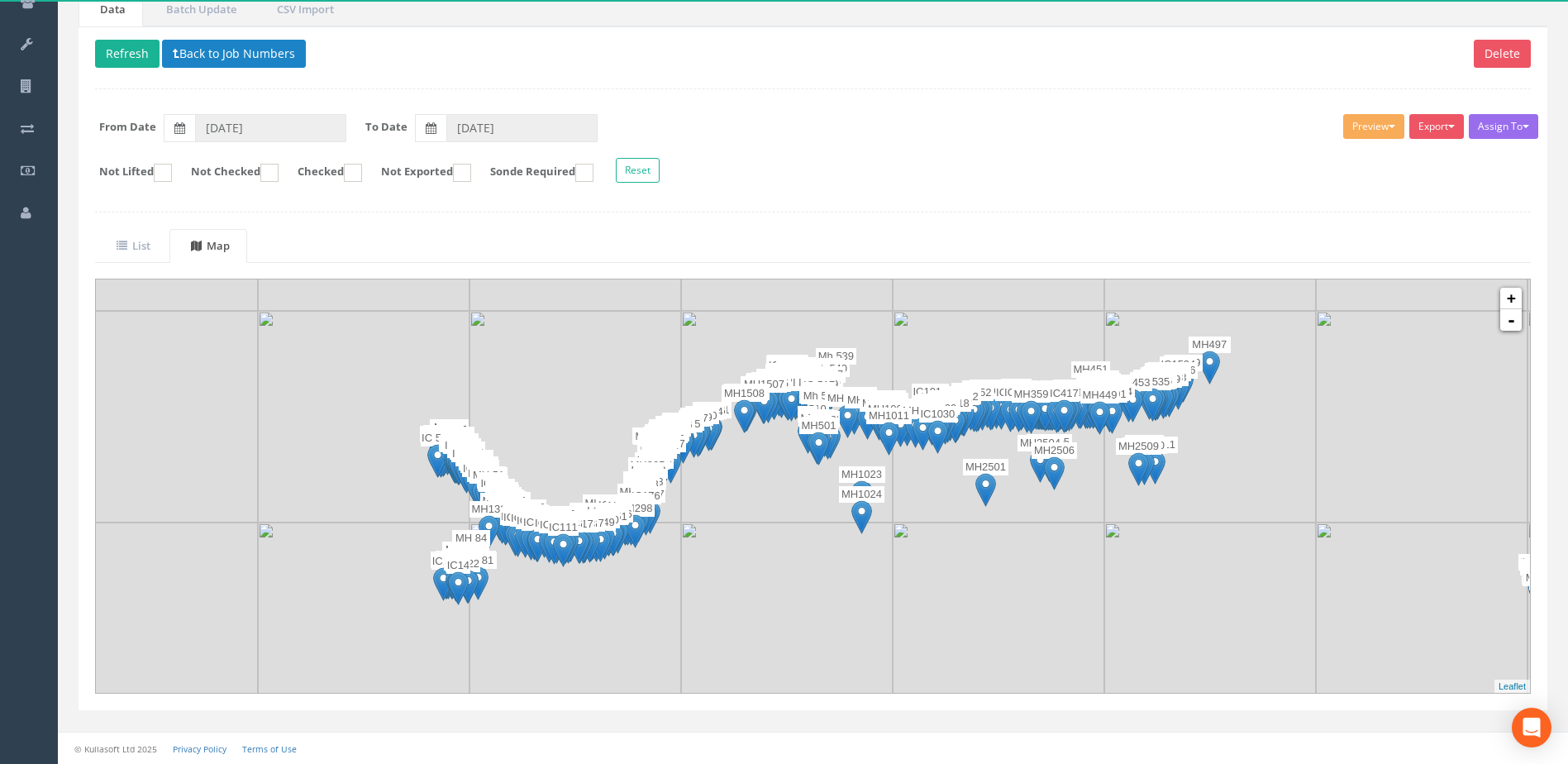
drag, startPoint x: 514, startPoint y: 644, endPoint x: 953, endPoint y: 609, distance: 440.4
click at [788, 609] on img at bounding box center [999, 629] width 212 height 212
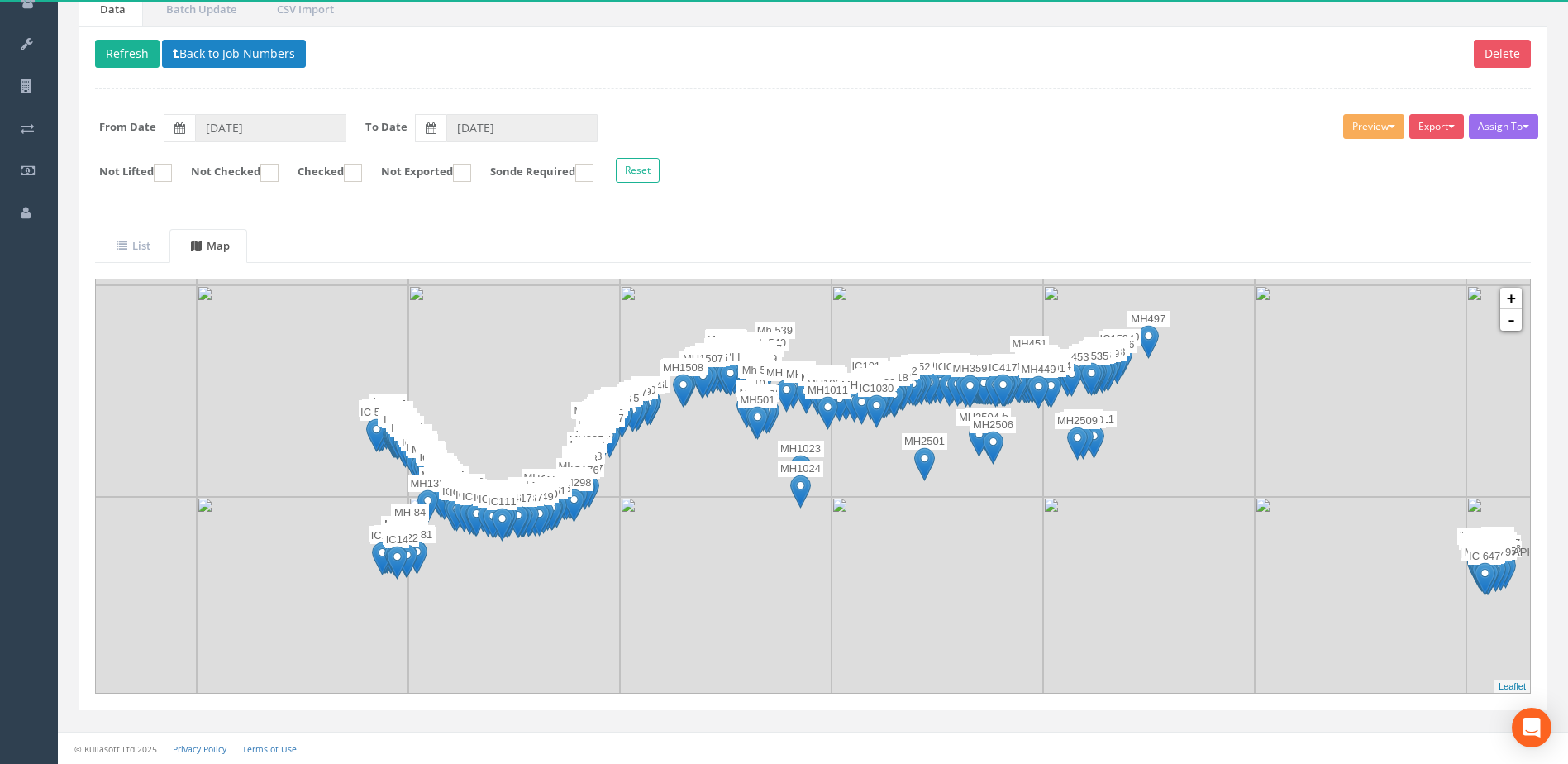
drag, startPoint x: 953, startPoint y: 609, endPoint x: 892, endPoint y: 582, distance: 66.7
click at [788, 582] on img at bounding box center [938, 603] width 212 height 212
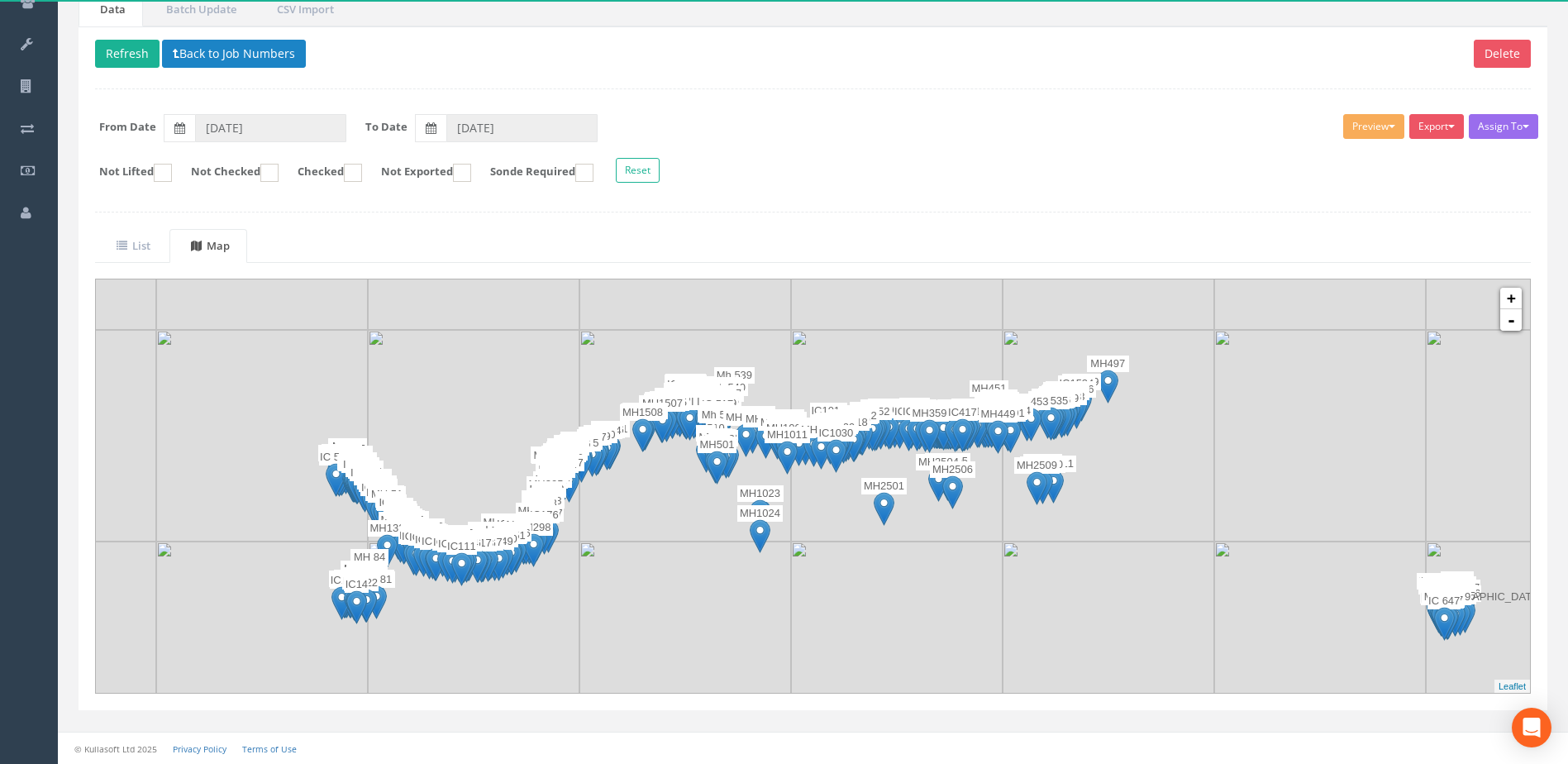
drag, startPoint x: 850, startPoint y: 562, endPoint x: 808, endPoint y: 607, distance: 61.6
click at [788, 607] on img at bounding box center [897, 648] width 212 height 212
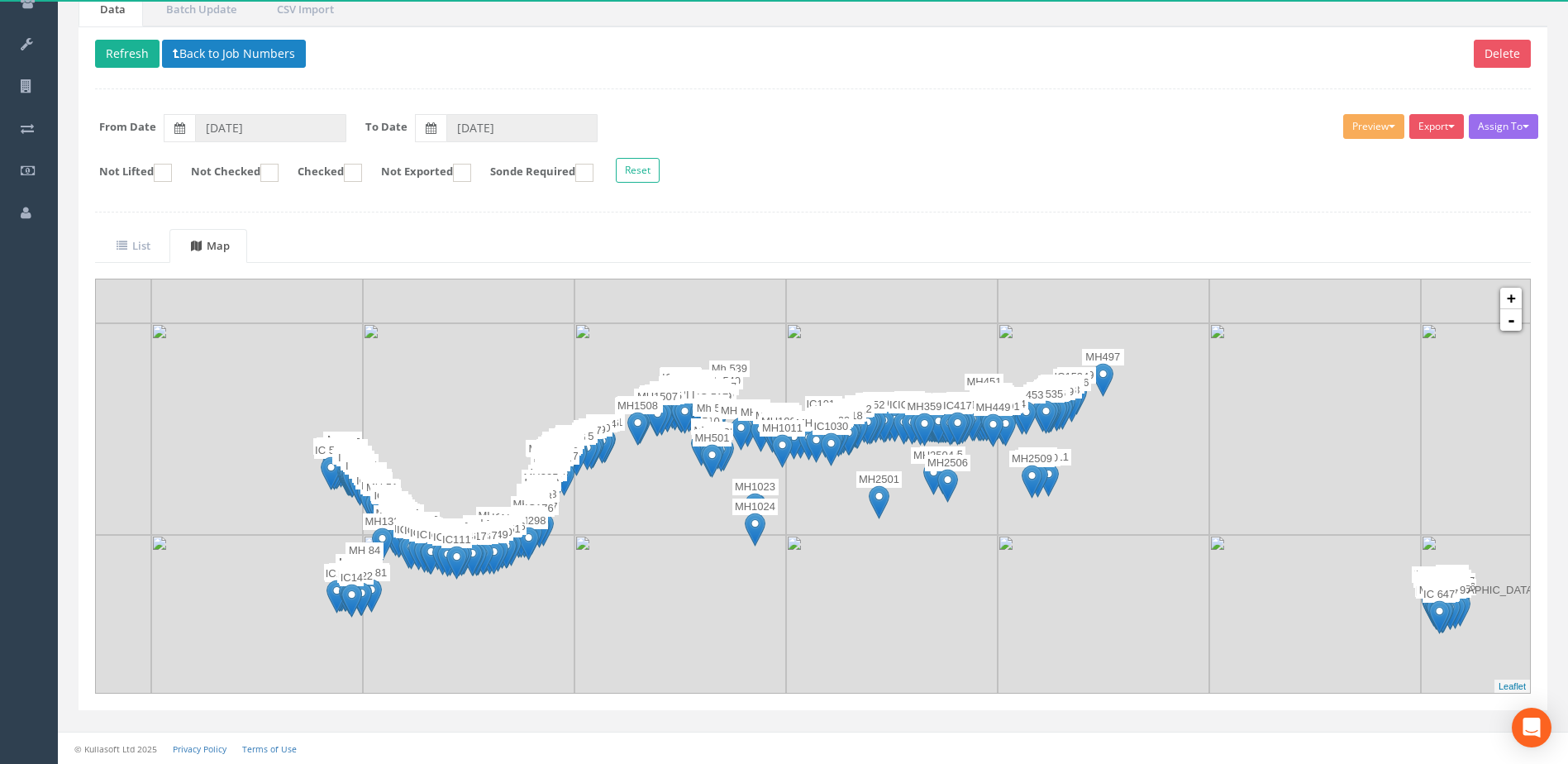
drag, startPoint x: 787, startPoint y: 616, endPoint x: 783, endPoint y: 604, distance: 12.6
click at [783, 604] on img at bounding box center [681, 641] width 212 height 212
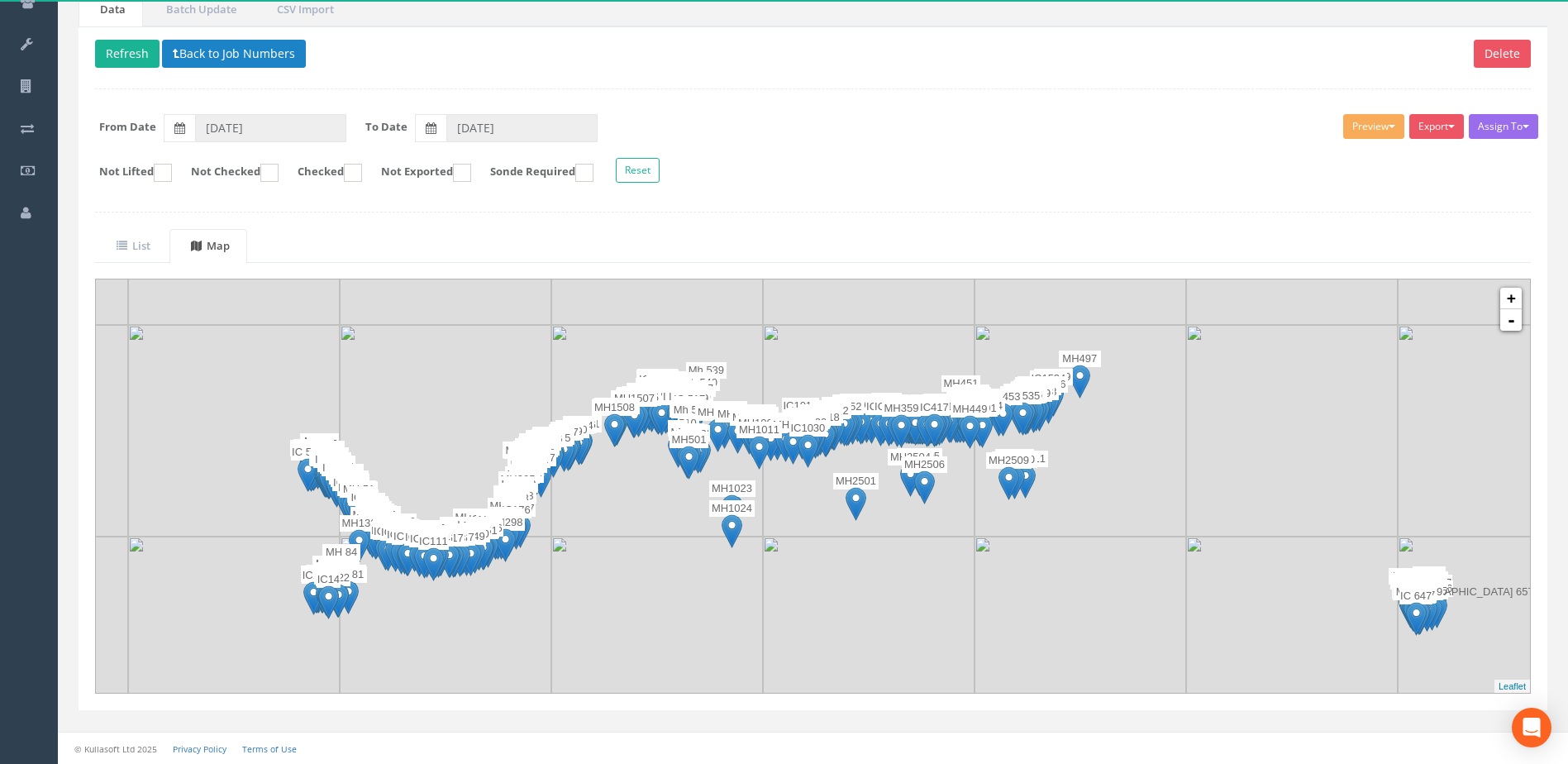
drag, startPoint x: 743, startPoint y: 601, endPoint x: 729, endPoint y: 603, distance: 14.1
click at [729, 603] on img at bounding box center [657, 643] width 212 height 212
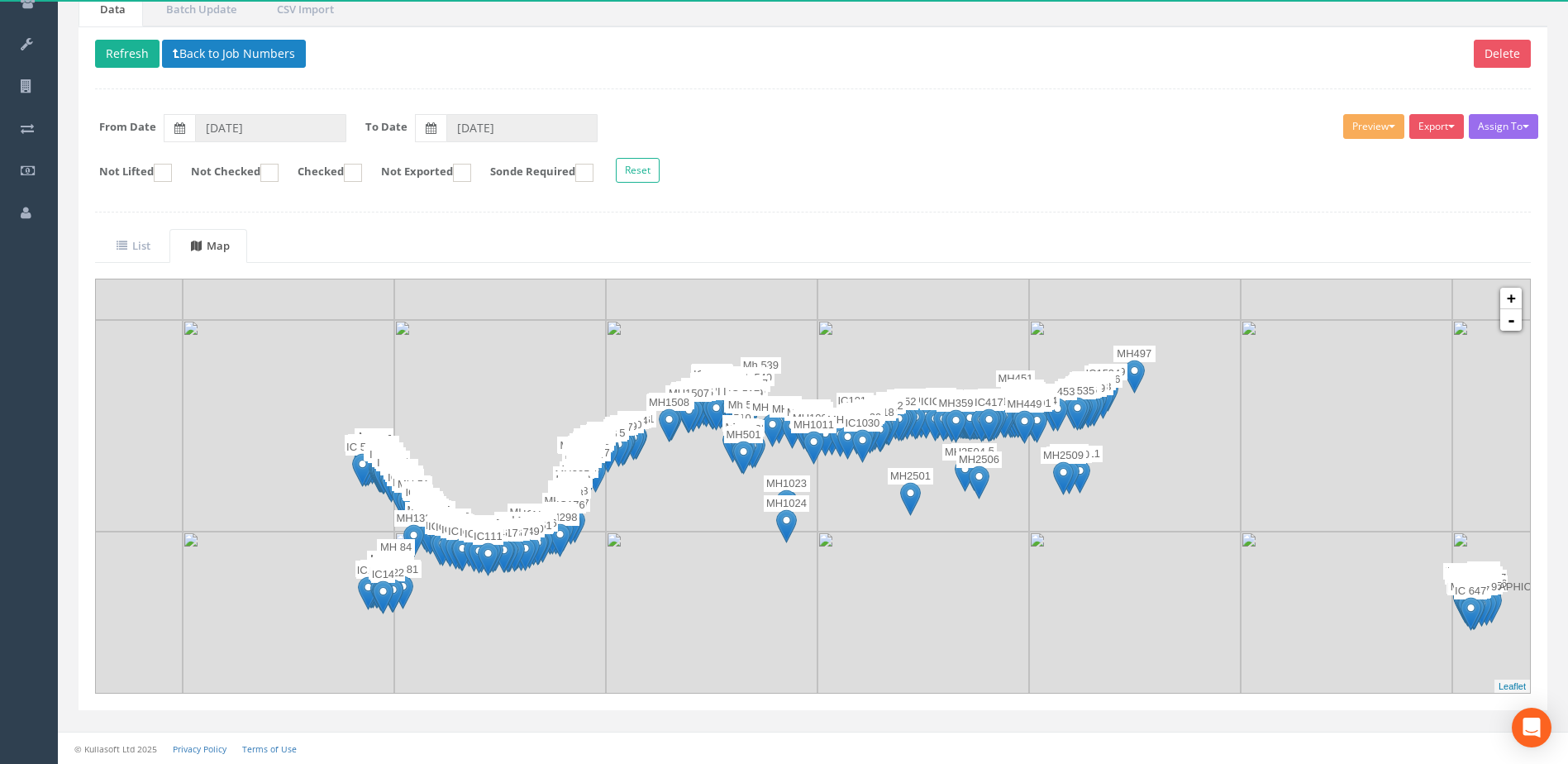
drag, startPoint x: 755, startPoint y: 600, endPoint x: 797, endPoint y: 596, distance: 42.2
click at [788, 596] on img at bounding box center [712, 638] width 212 height 212
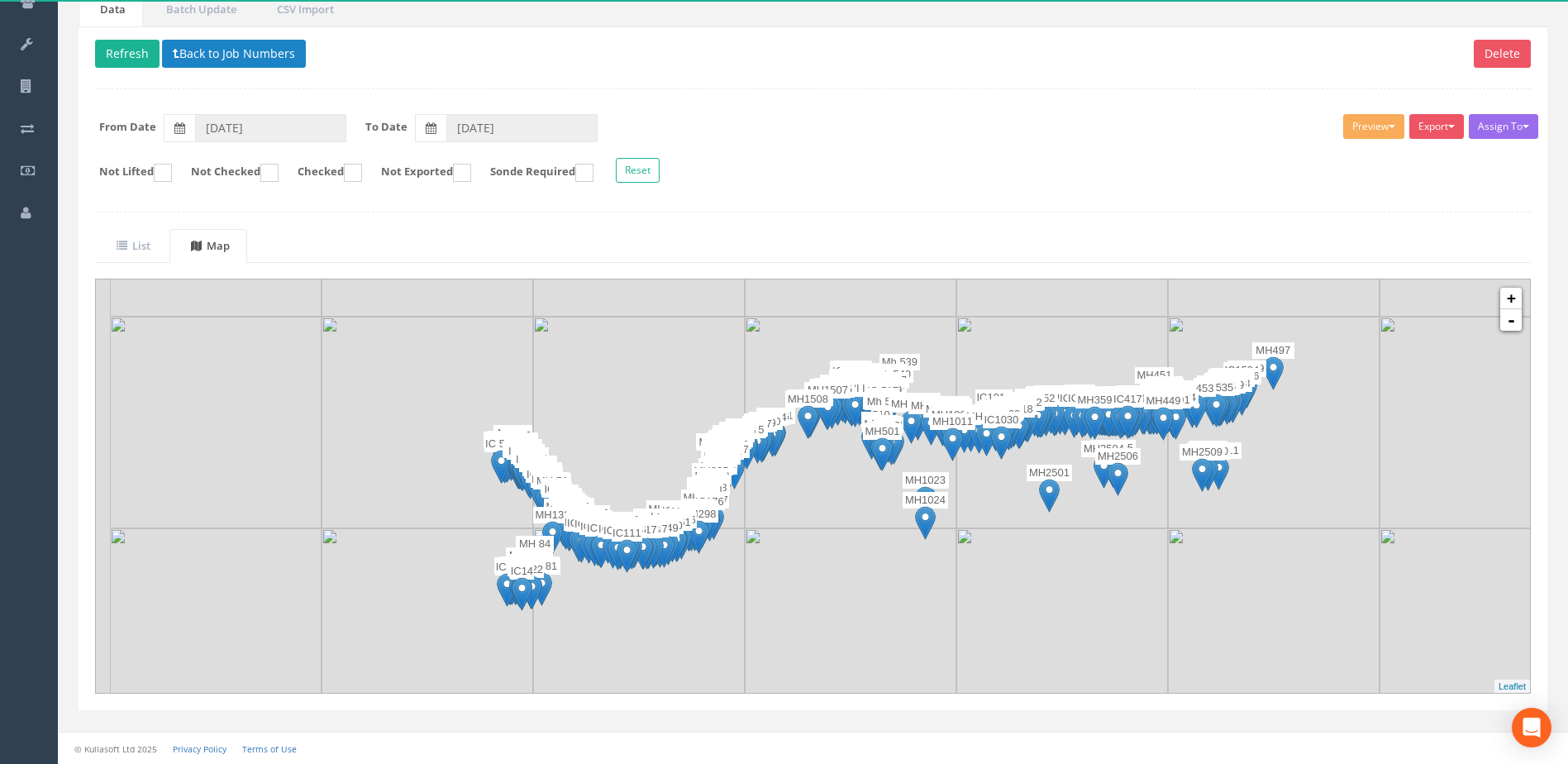
drag, startPoint x: 850, startPoint y: 592, endPoint x: 903, endPoint y: 592, distance: 53.0
click at [788, 592] on img at bounding box center [850, 634] width 212 height 212
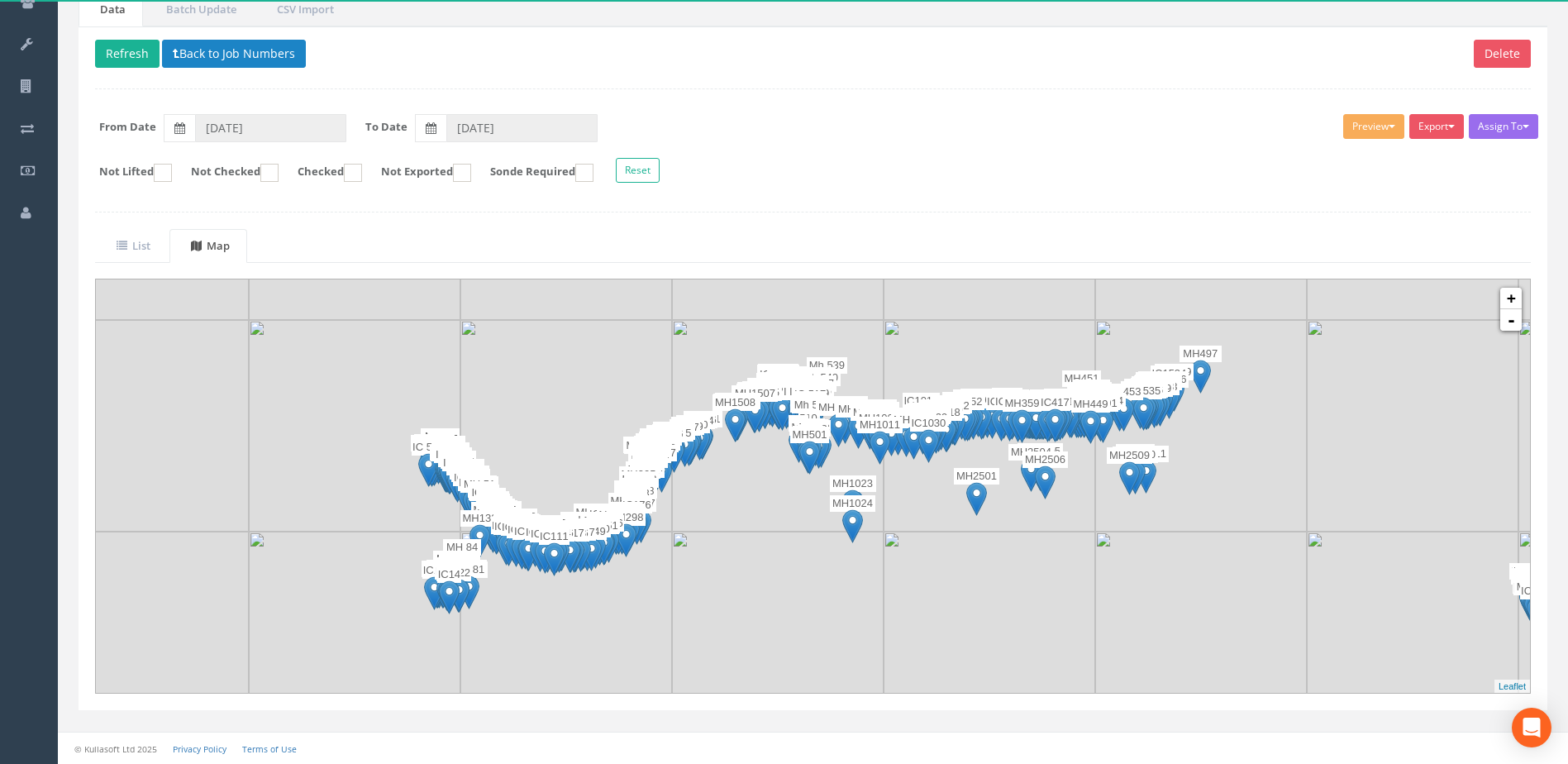
drag, startPoint x: 903, startPoint y: 592, endPoint x: 821, endPoint y: 595, distance: 82.1
click at [788, 595] on img at bounding box center [778, 638] width 212 height 212
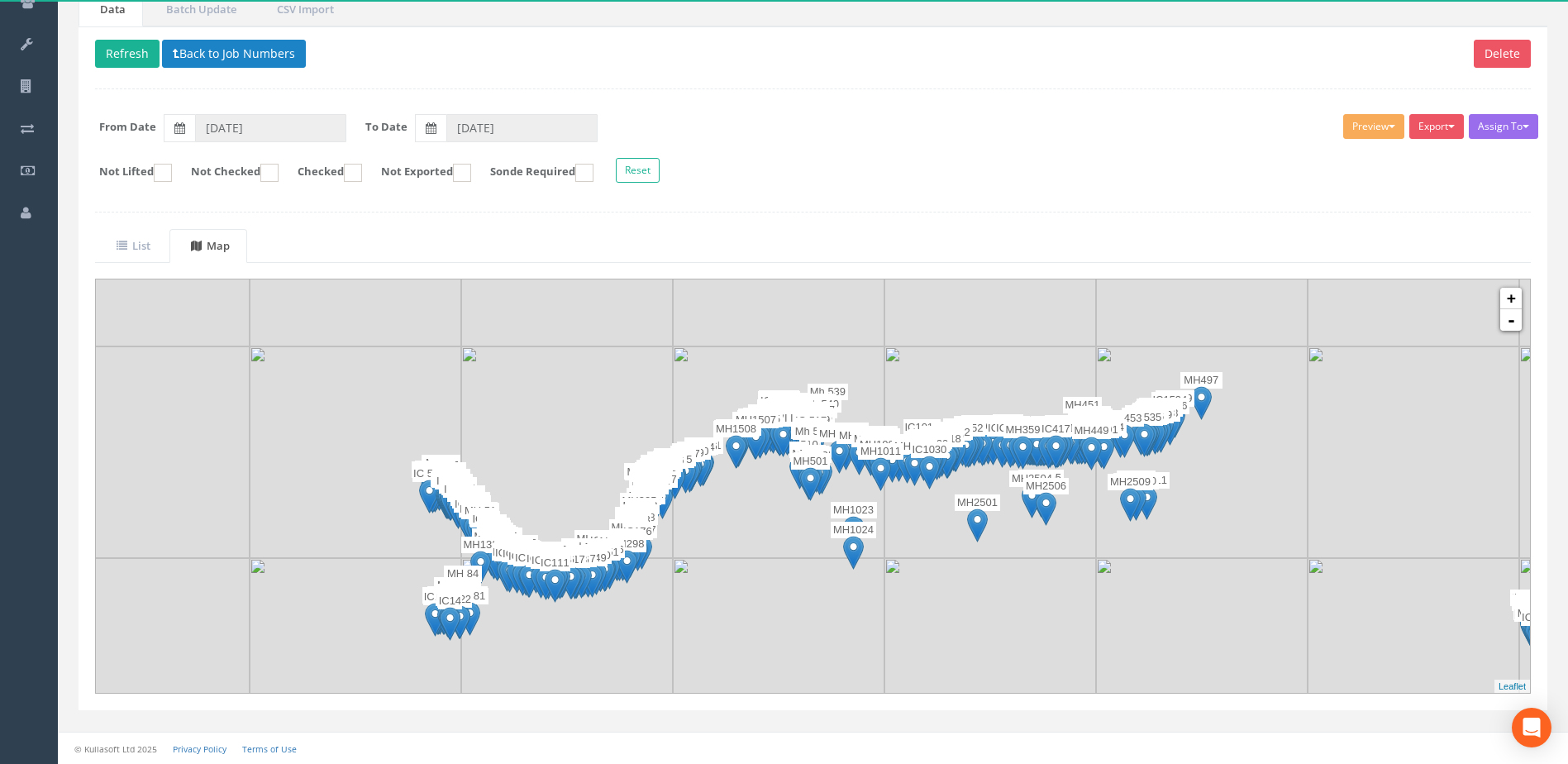
drag, startPoint x: 827, startPoint y: 592, endPoint x: 828, endPoint y: 618, distance: 26.0
click at [788, 618] on img at bounding box center [779, 664] width 212 height 212
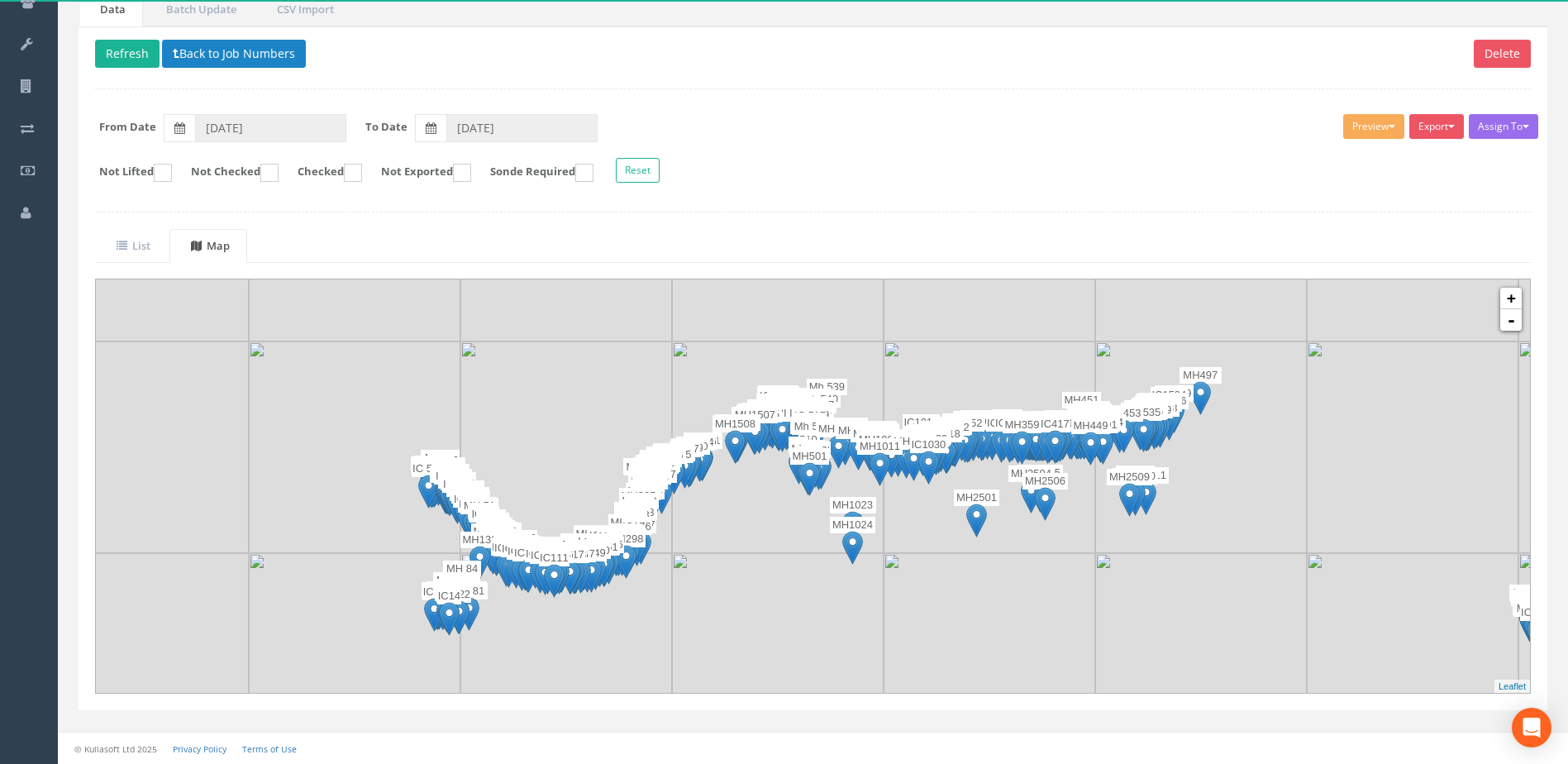
drag, startPoint x: 828, startPoint y: 618, endPoint x: 826, endPoint y: 610, distance: 8.2
click at [788, 610] on img at bounding box center [778, 659] width 212 height 212
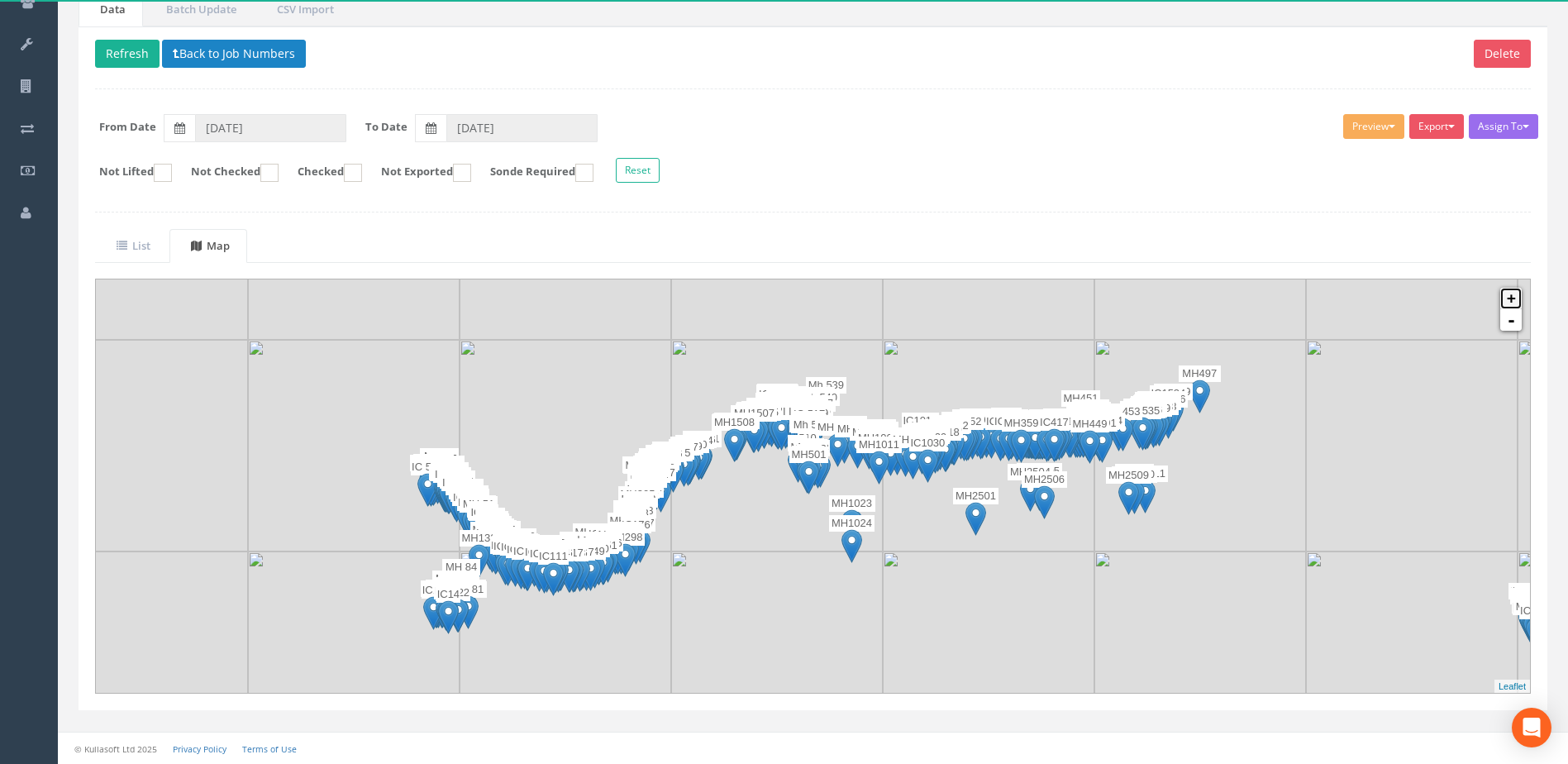
drag, startPoint x: 1510, startPoint y: 298, endPoint x: 1472, endPoint y: 329, distance: 49.0
click at [788, 298] on link "+" at bounding box center [1512, 299] width 22 height 22
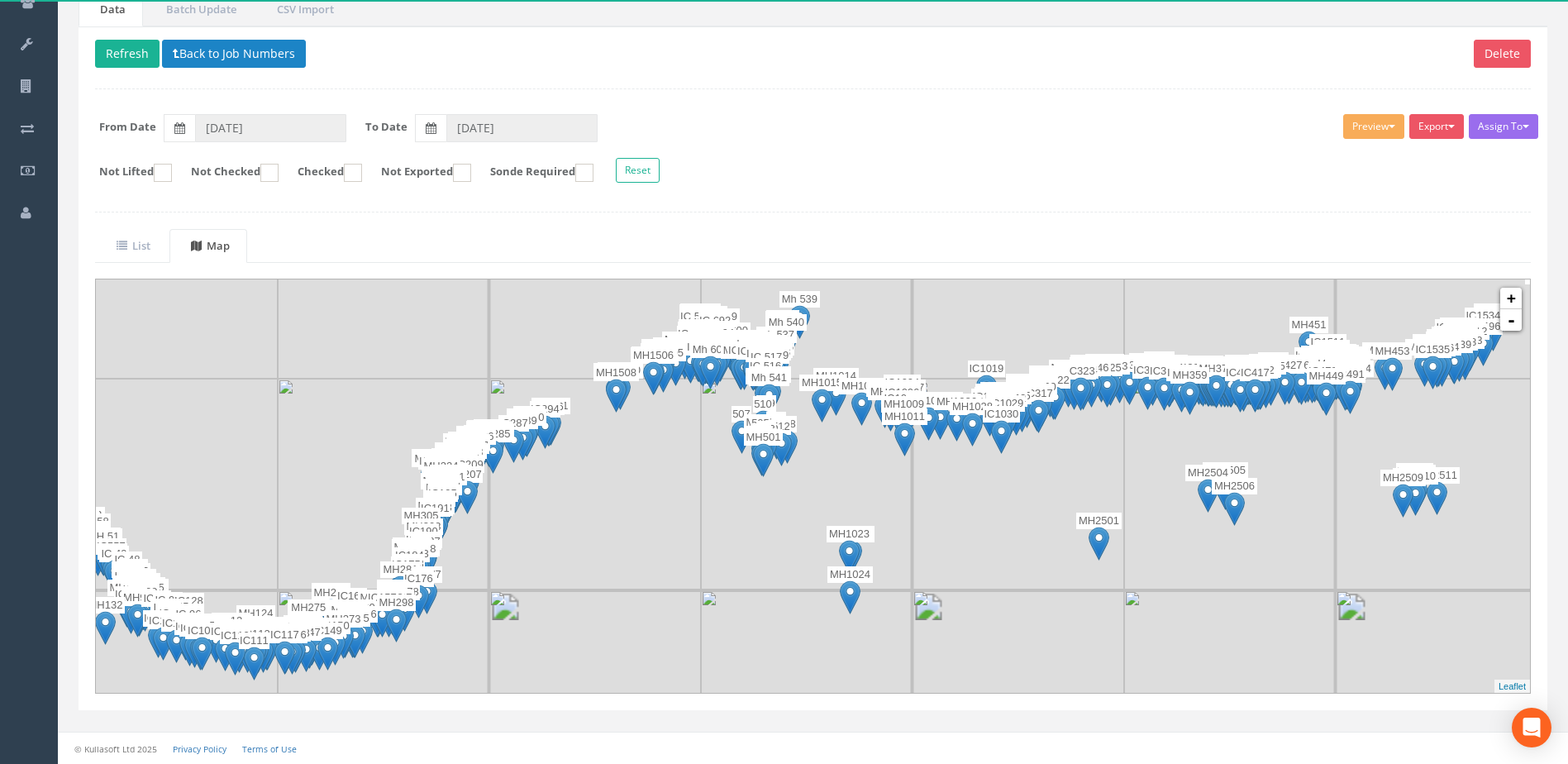
drag, startPoint x: 1018, startPoint y: 554, endPoint x: 988, endPoint y: 530, distance: 38.4
click at [788, 531] on img at bounding box center [1019, 485] width 212 height 212
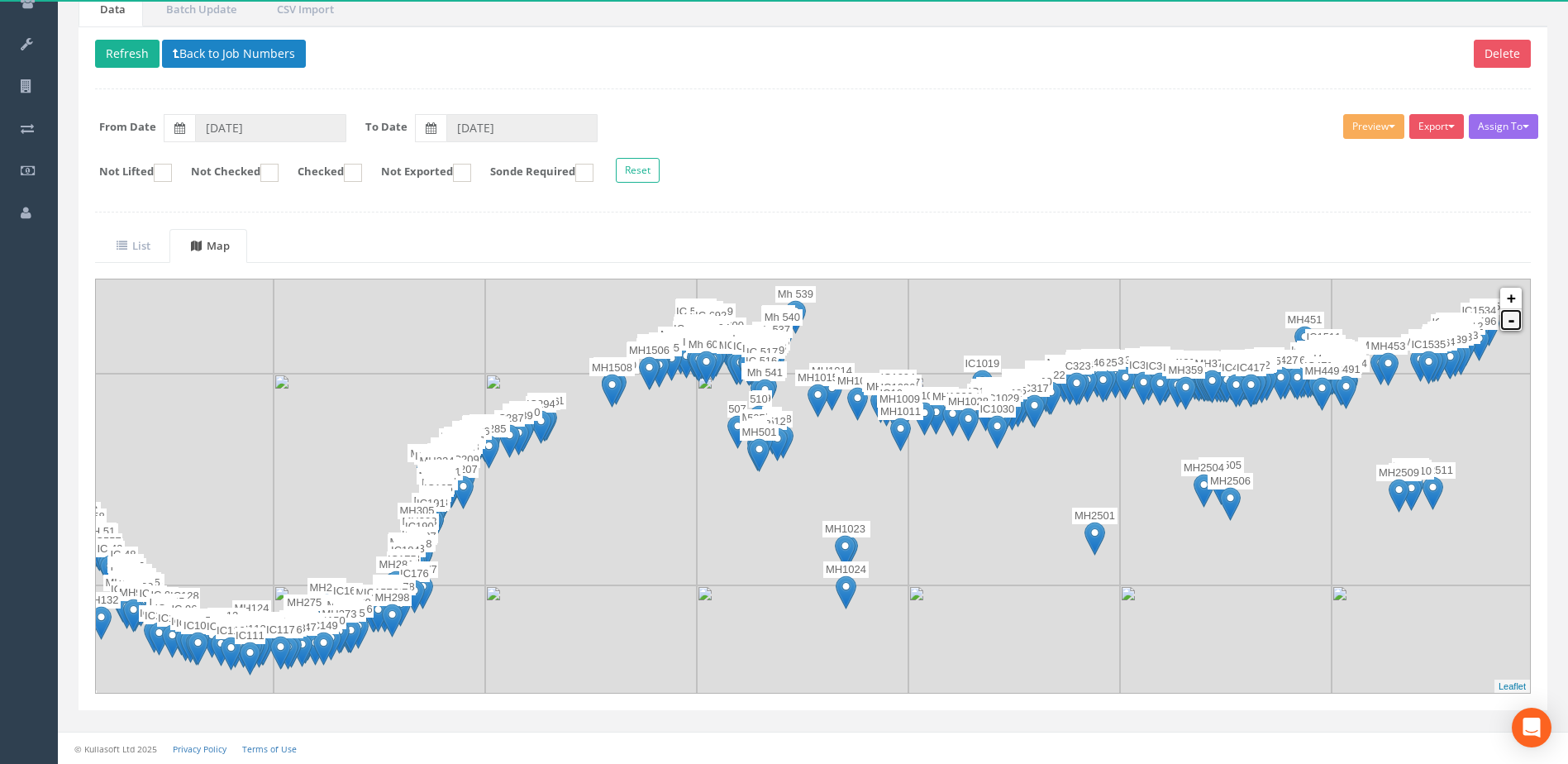
click at [788, 327] on link "-" at bounding box center [1512, 321] width 22 height 22
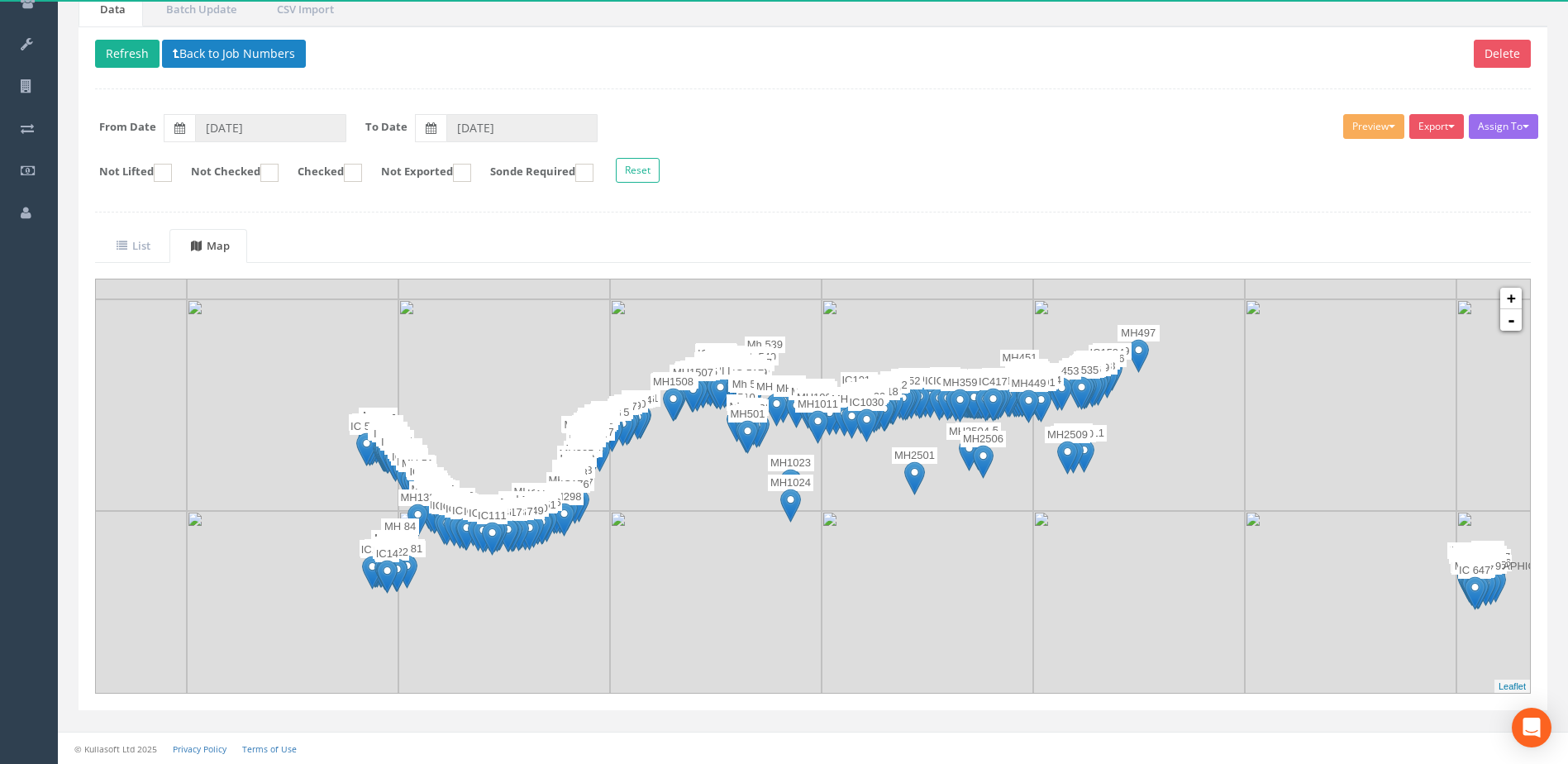
drag, startPoint x: 920, startPoint y: 583, endPoint x: 880, endPoint y: 557, distance: 47.7
click at [788, 557] on img at bounding box center [928, 617] width 212 height 212
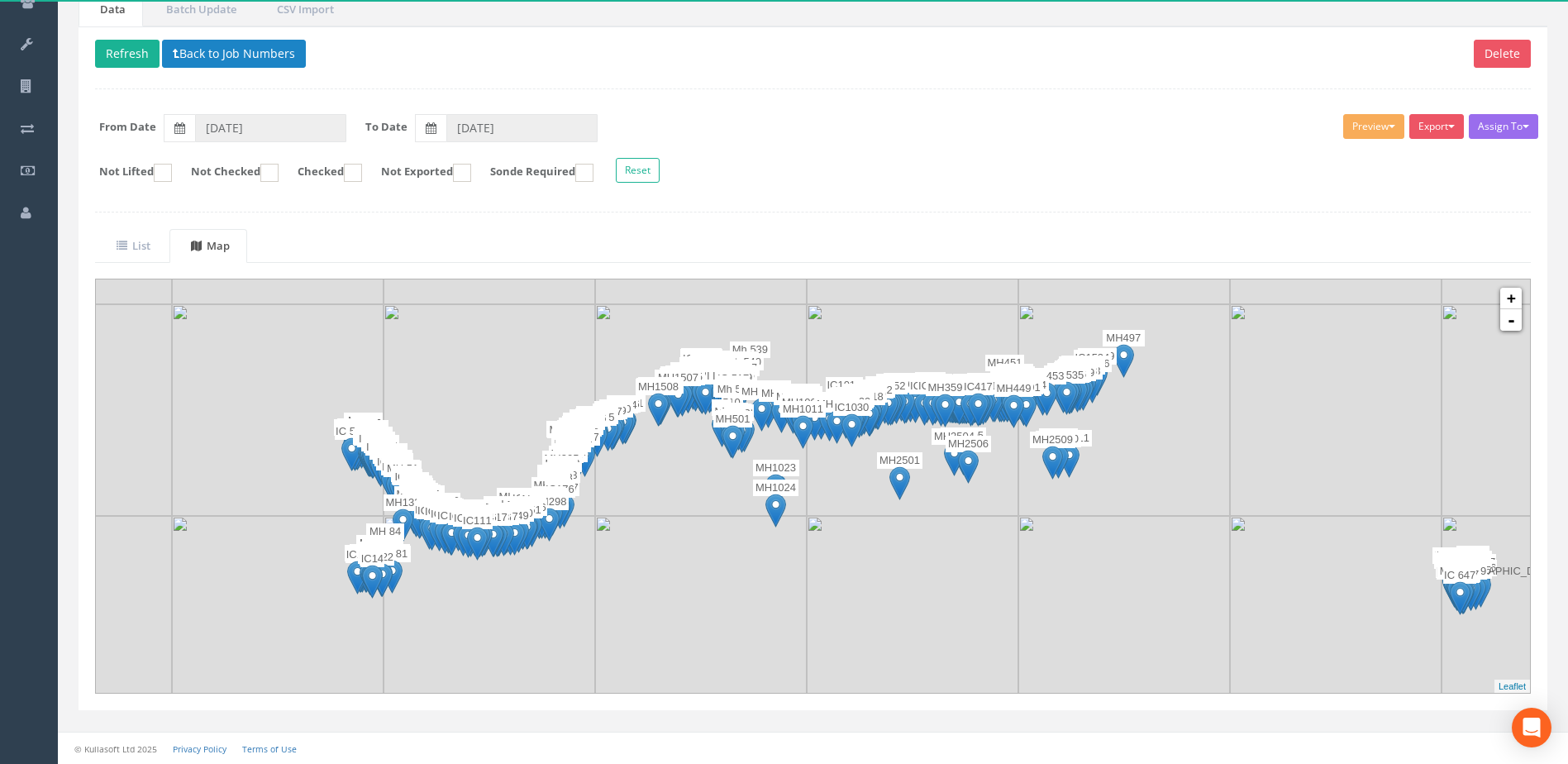
drag, startPoint x: 866, startPoint y: 566, endPoint x: 843, endPoint y: 574, distance: 24.4
click at [788, 574] on img at bounding box center [913, 622] width 212 height 212
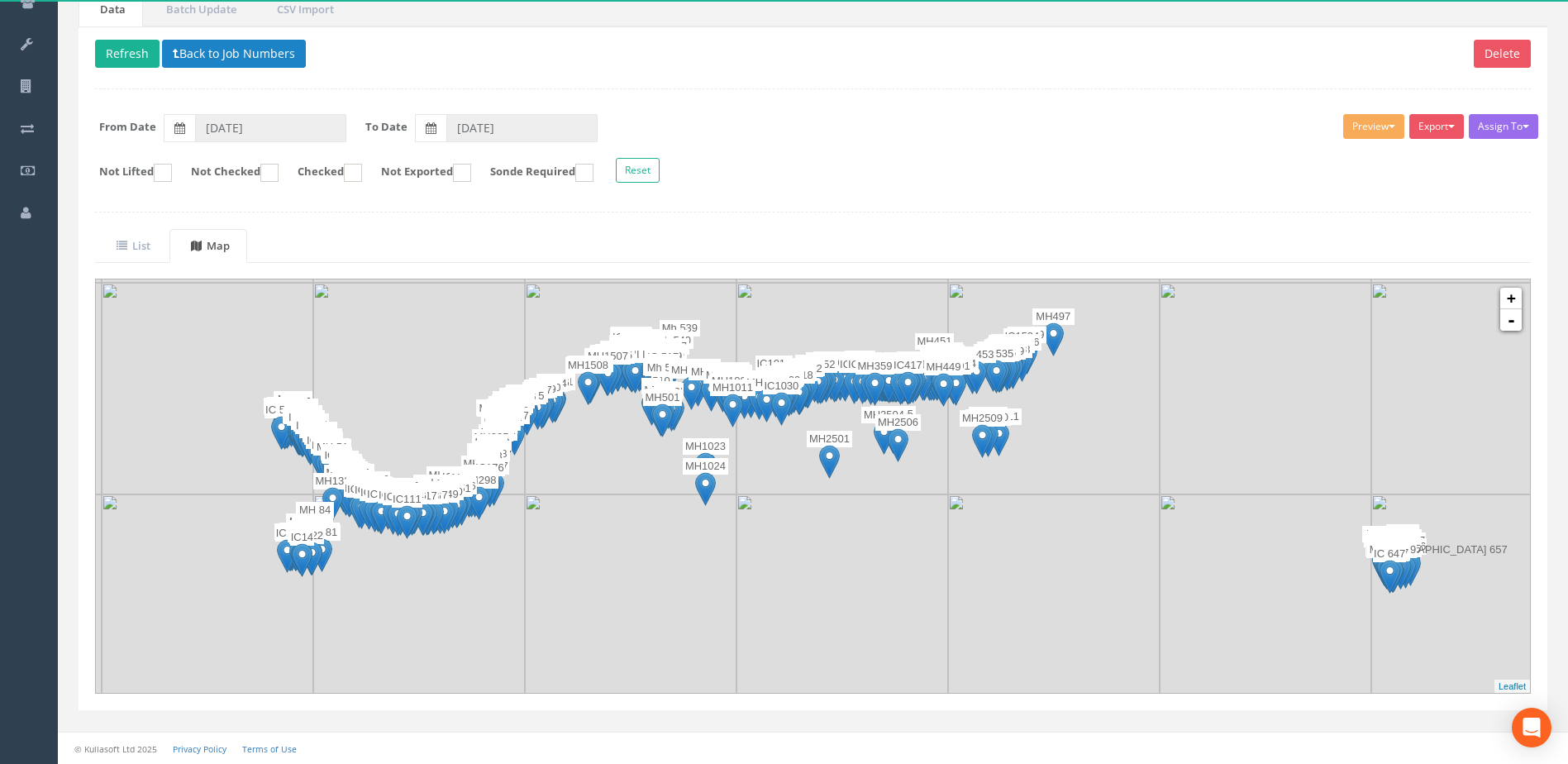
drag, startPoint x: 830, startPoint y: 593, endPoint x: 771, endPoint y: 567, distance: 64.5
click at [771, 567] on img at bounding box center [843, 601] width 212 height 212
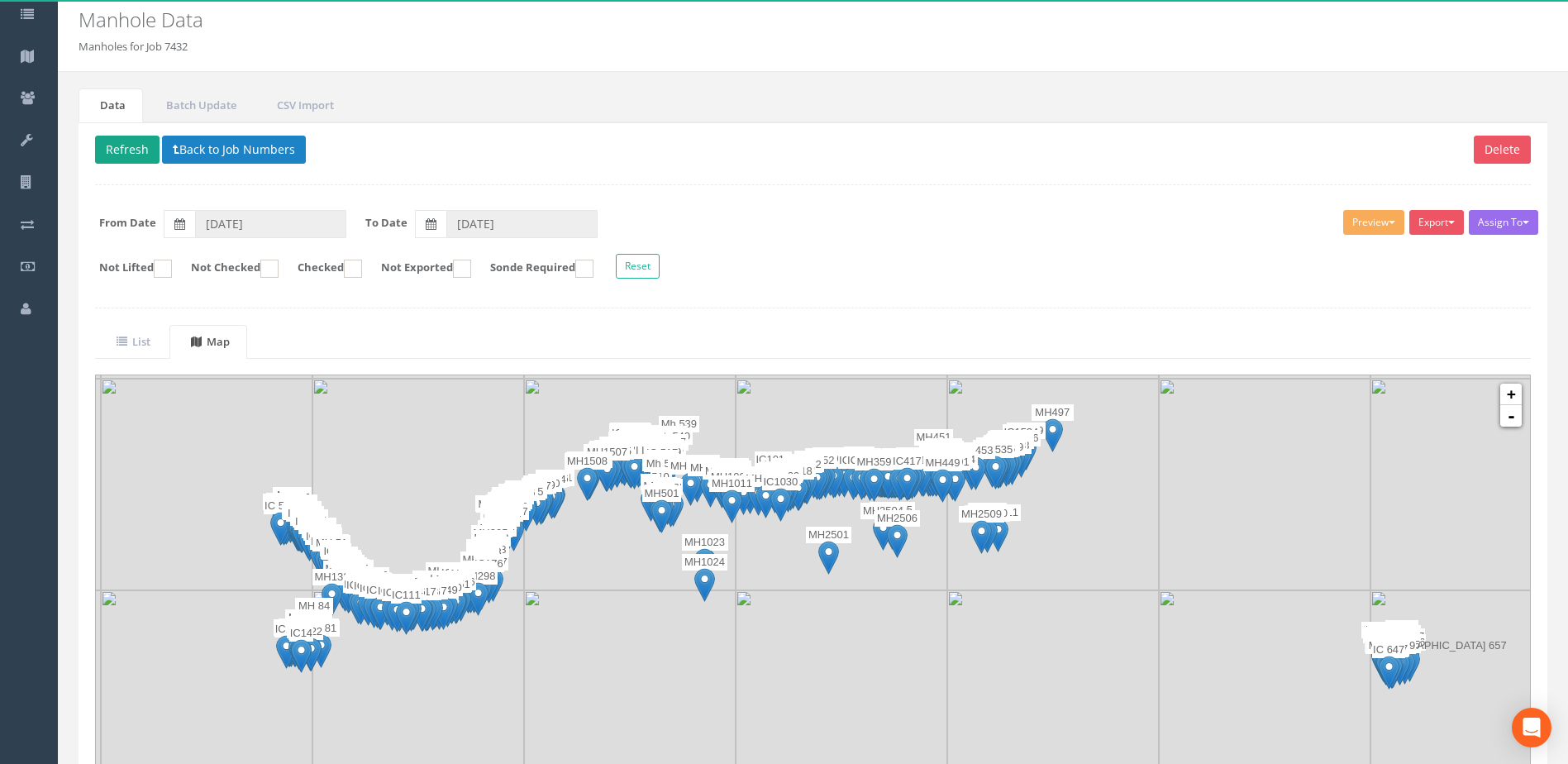
scroll to position [0, 0]
